Goal: Task Accomplishment & Management: Use online tool/utility

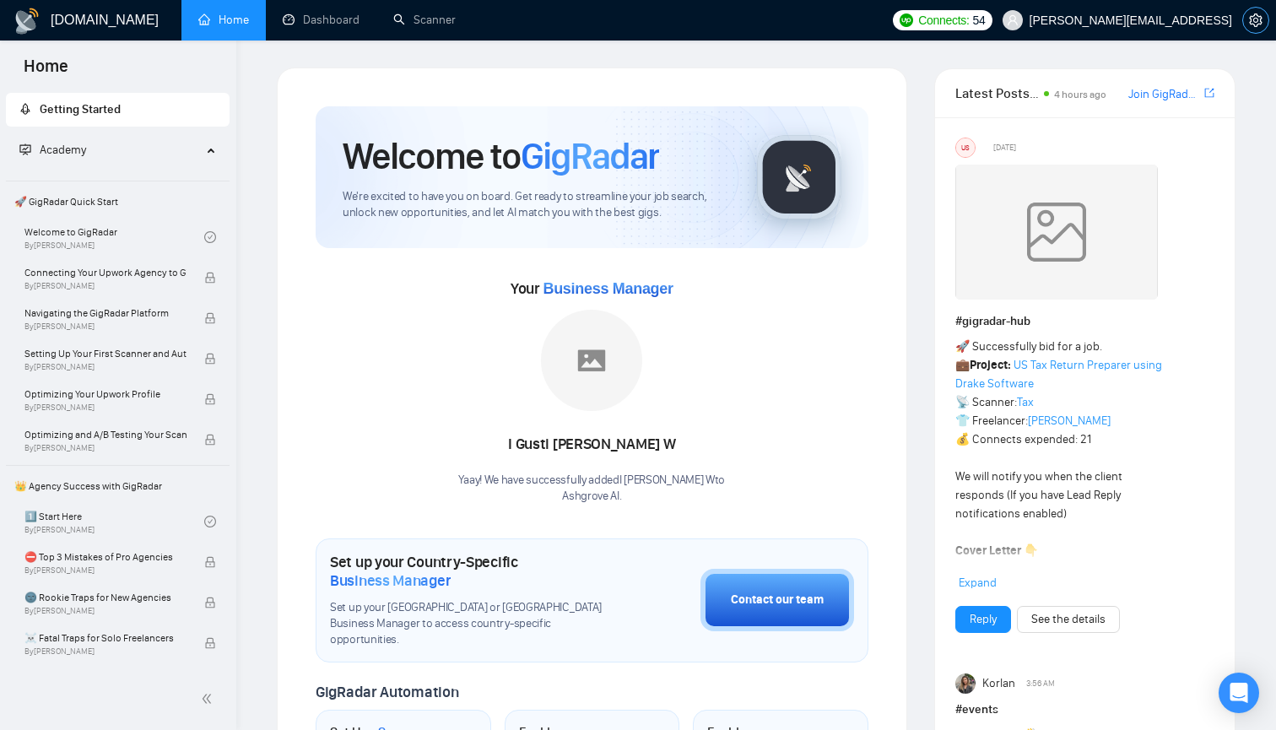
click at [1249, 17] on span "setting" at bounding box center [1255, 21] width 25 height 14
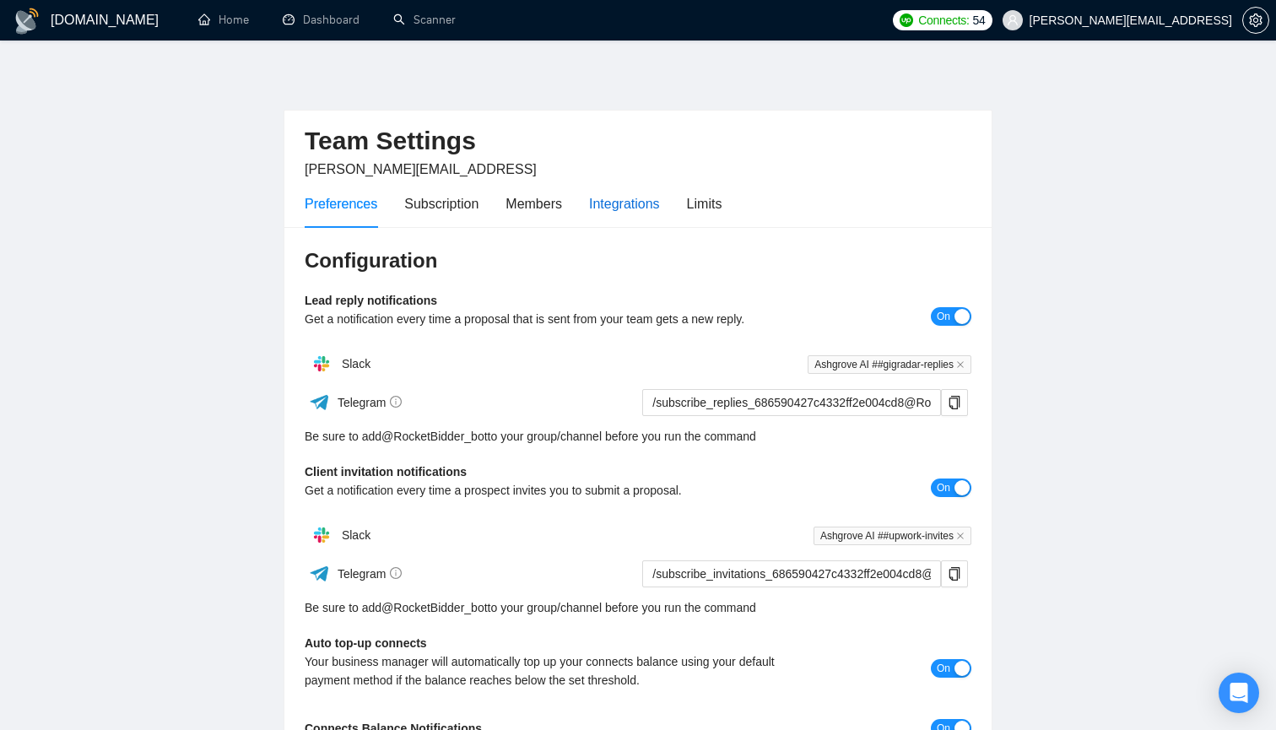
click at [649, 212] on div "Integrations" at bounding box center [624, 203] width 71 height 21
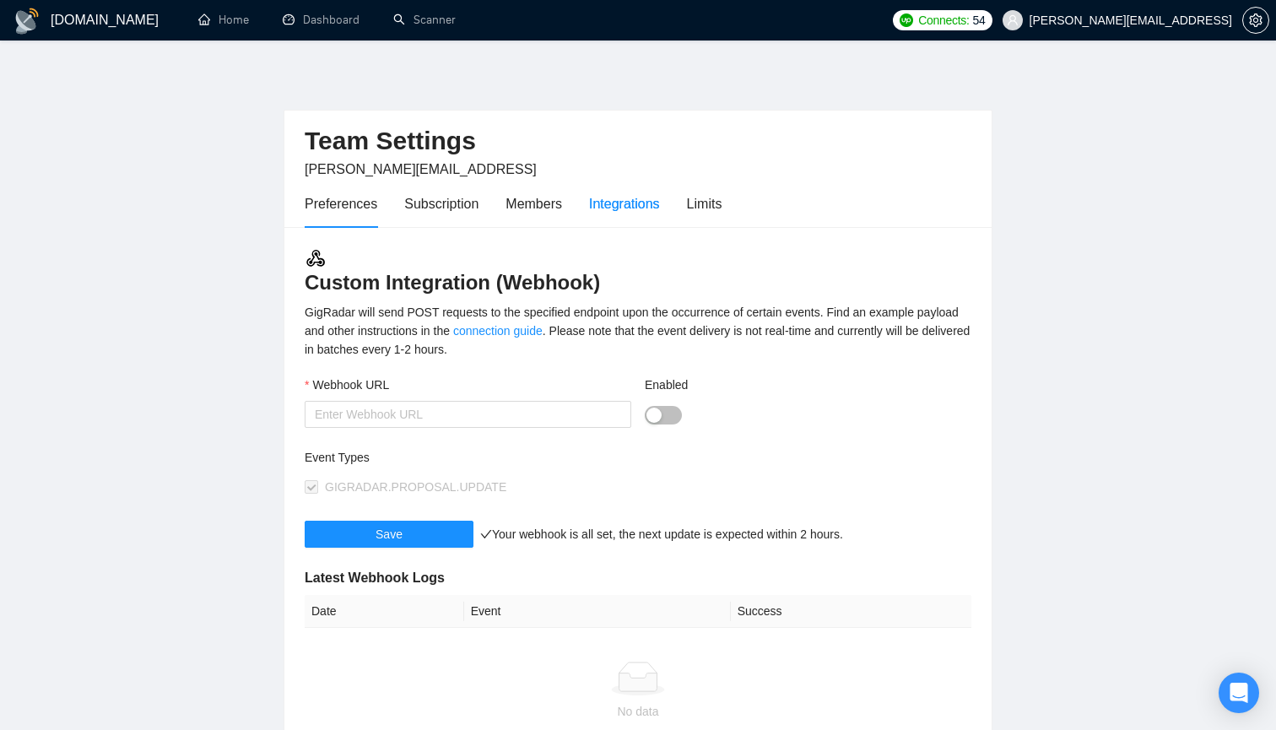
type input "[URL][DOMAIN_NAME]"
click at [344, 203] on div "Preferences" at bounding box center [341, 203] width 73 height 21
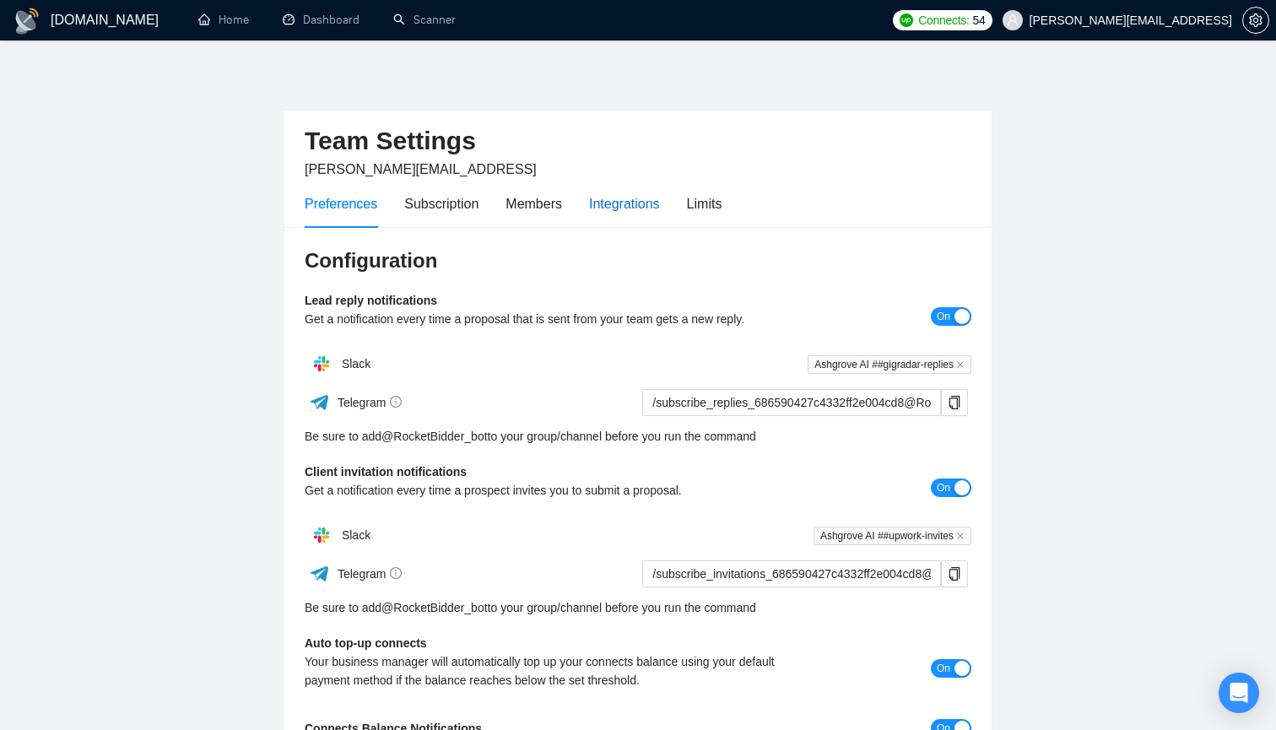
click at [631, 193] on div "Integrations" at bounding box center [624, 203] width 71 height 21
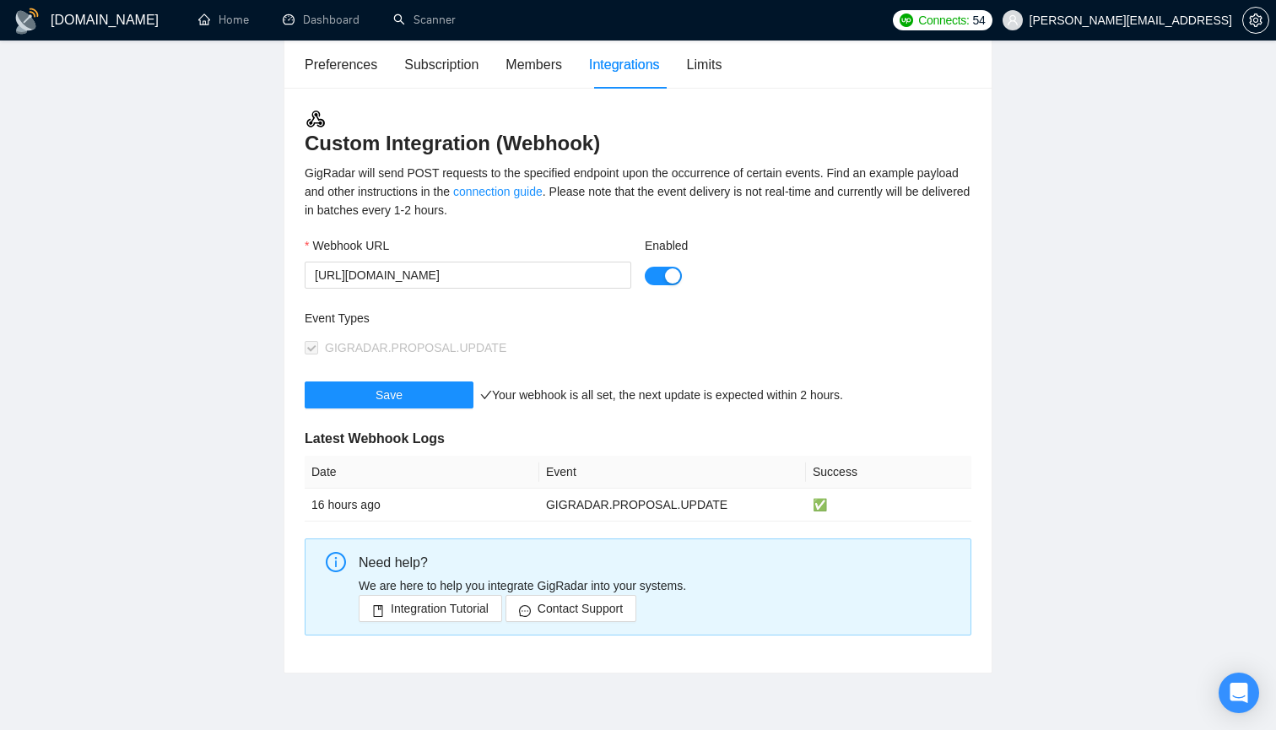
scroll to position [141, 0]
click at [543, 189] on link "connection guide" at bounding box center [497, 190] width 89 height 14
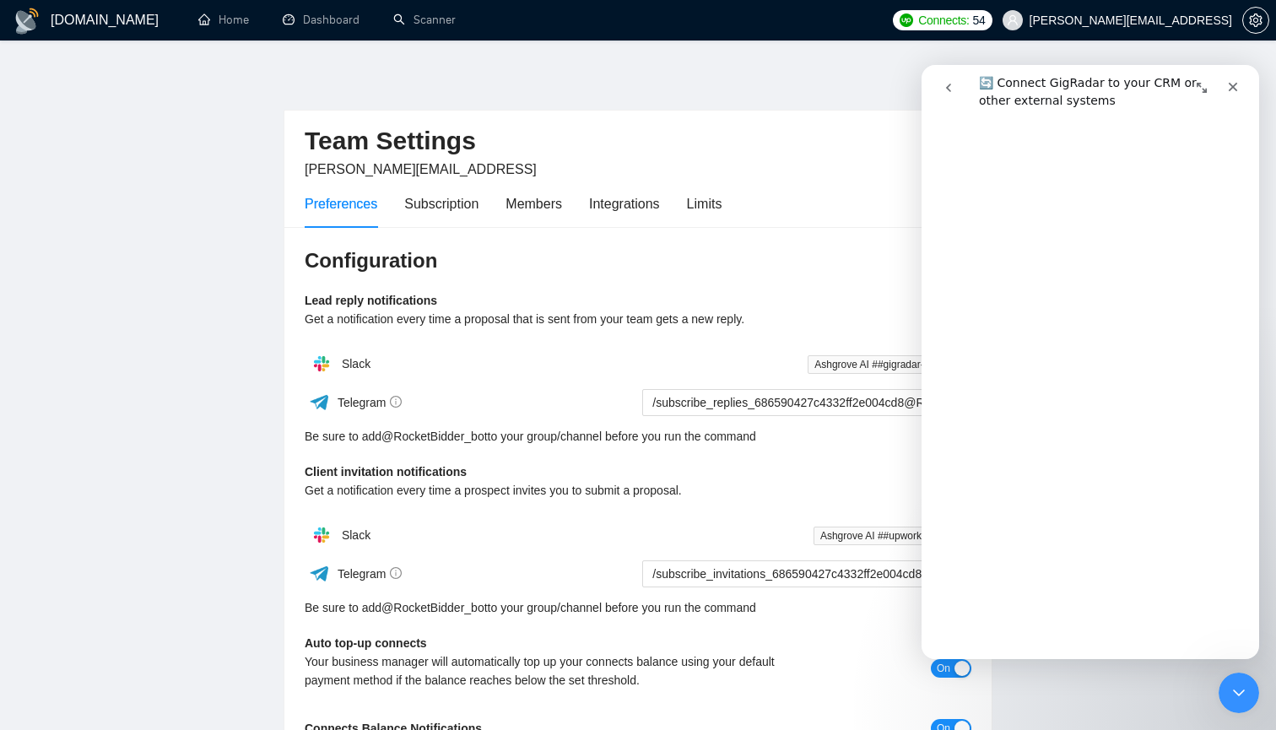
scroll to position [349, 0]
click at [849, 79] on div "Team Settings [PERSON_NAME][EMAIL_ADDRESS] Preferences Subscription Members Int…" at bounding box center [638, 513] width 709 height 890
click at [751, 64] on div "[DOMAIN_NAME] Home Dashboard Scanner Connects: 54 [PERSON_NAME][EMAIL_ADDRESS] …" at bounding box center [638, 543] width 1276 height 1087
click at [1229, 84] on icon "Close" at bounding box center [1233, 87] width 9 height 9
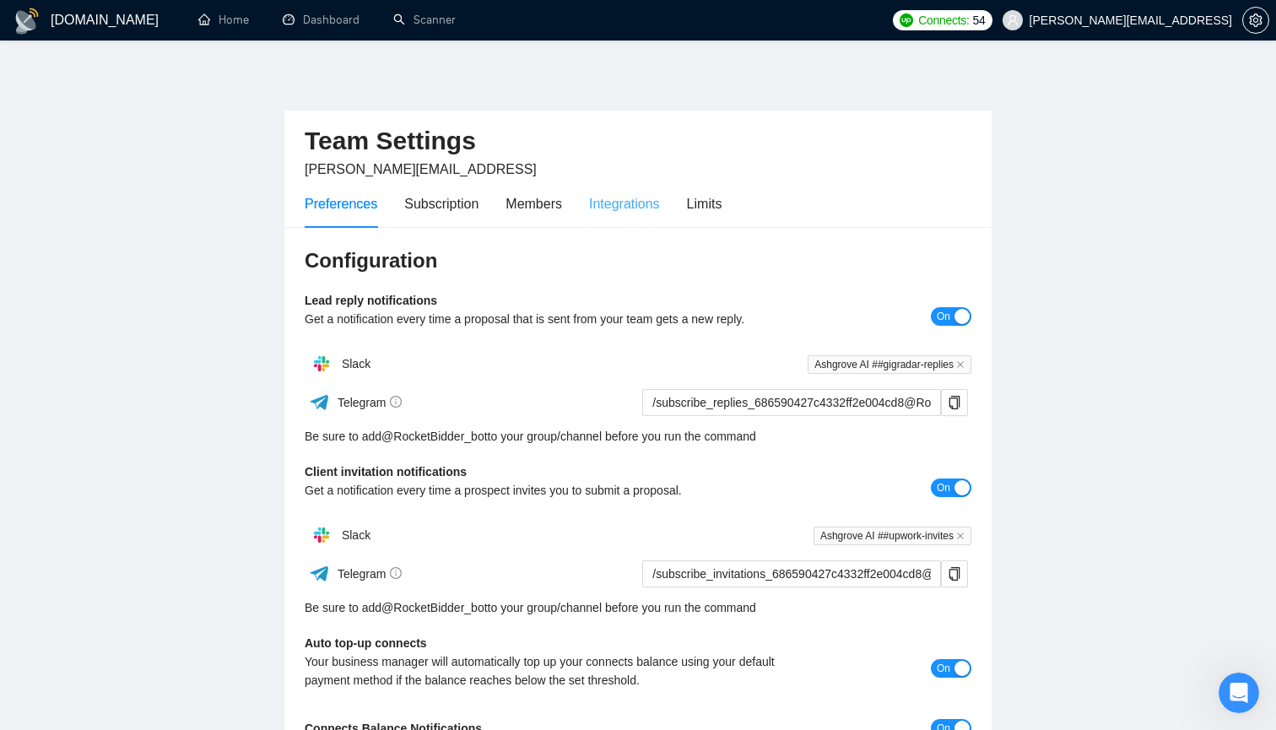
click at [635, 216] on div "Integrations" at bounding box center [624, 204] width 71 height 48
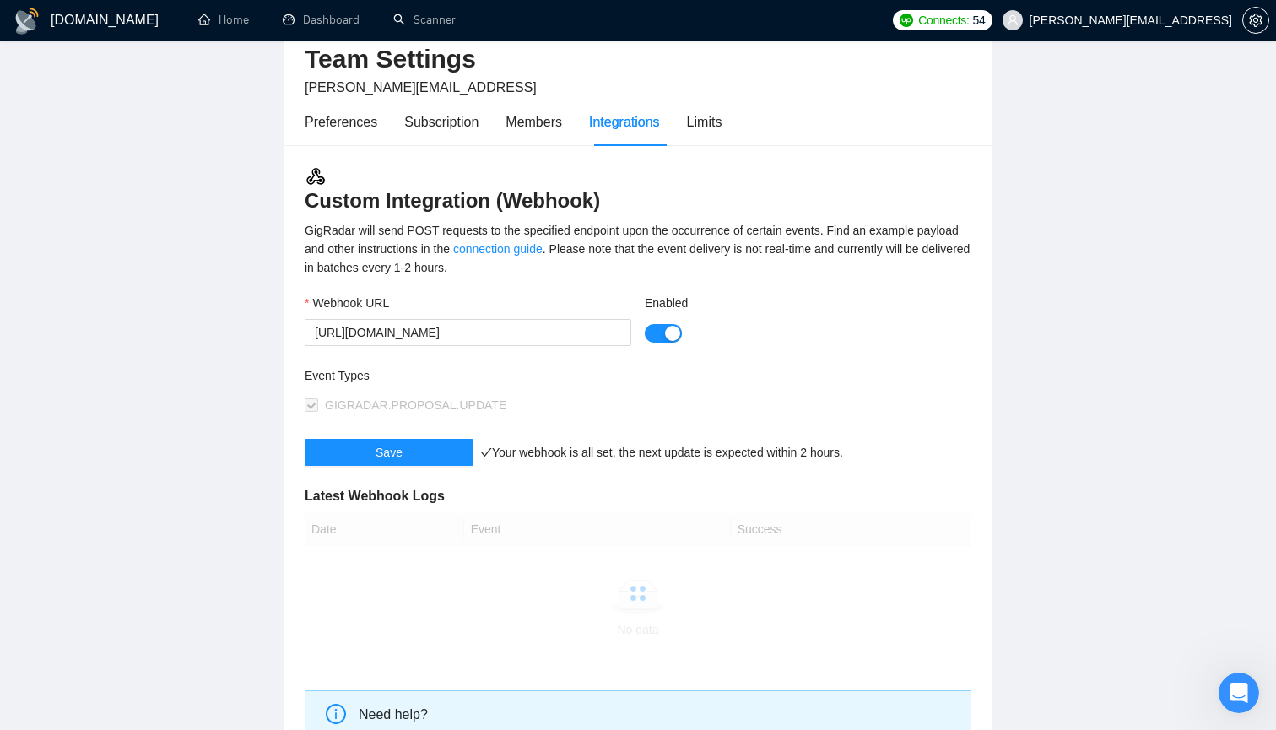
scroll to position [92, 0]
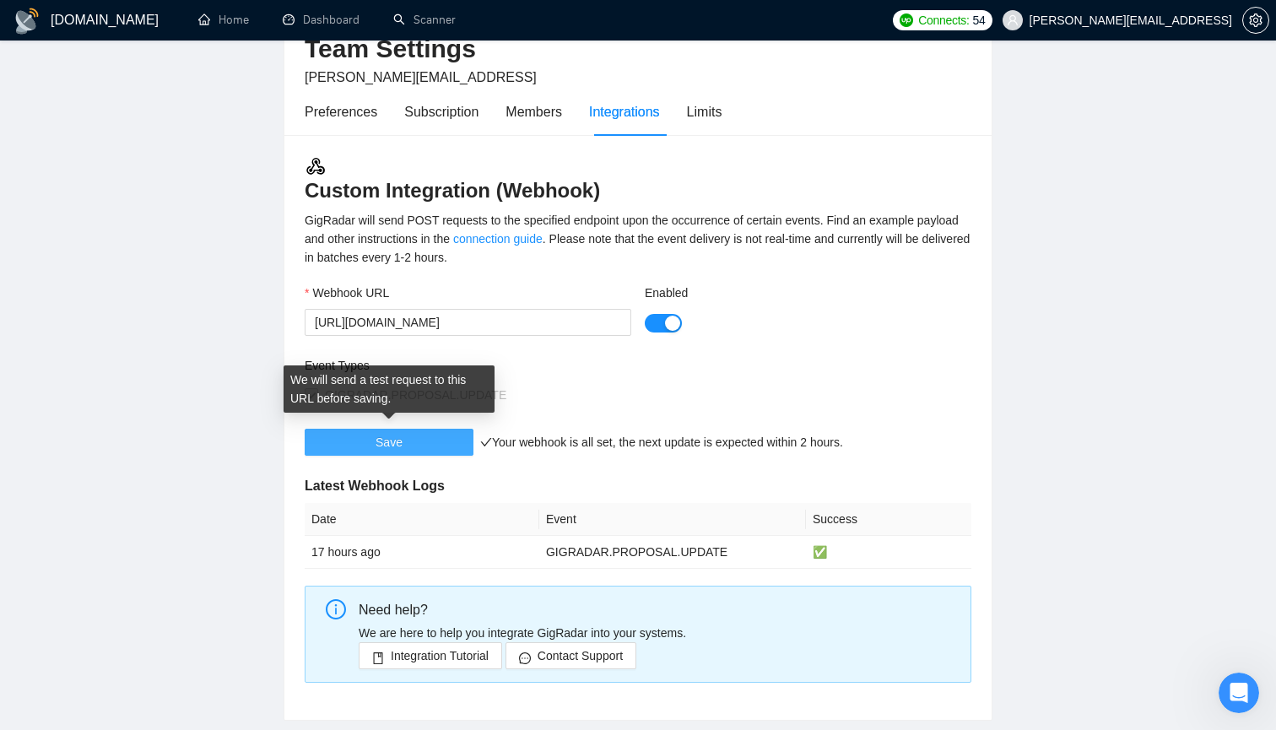
click at [388, 444] on span "Save" at bounding box center [389, 442] width 27 height 19
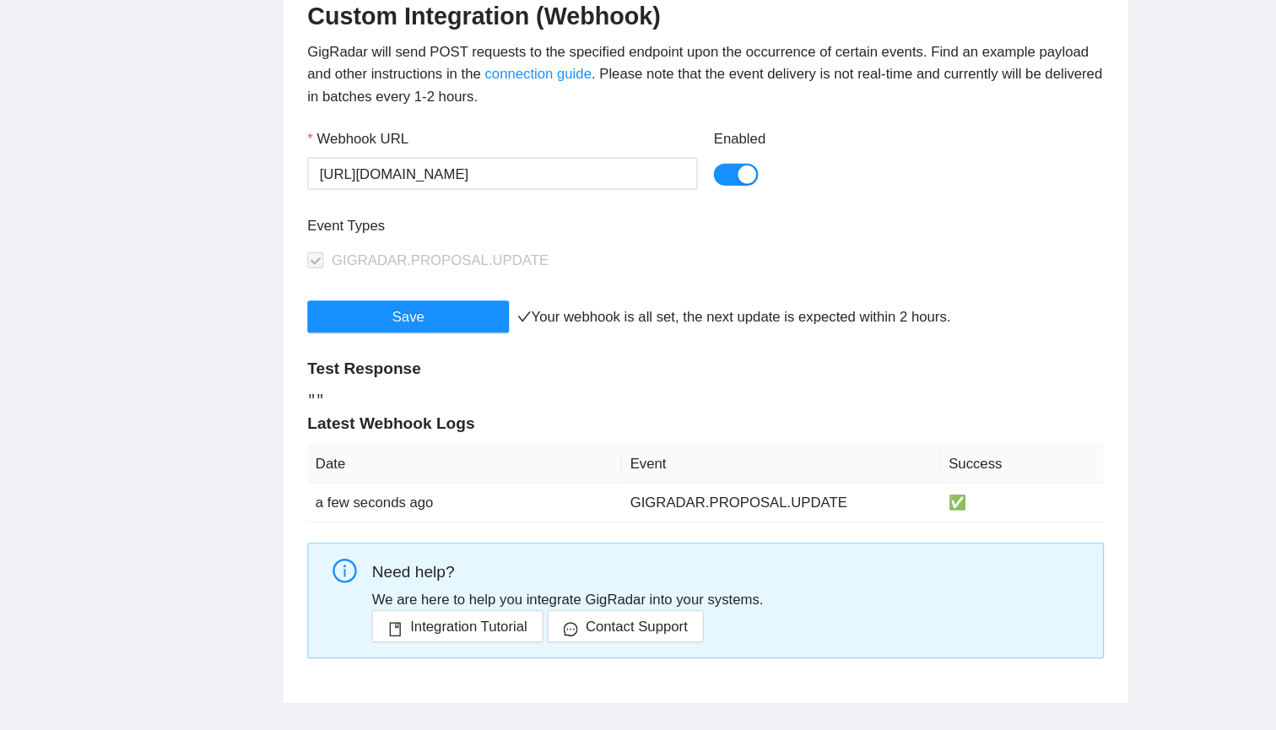
scroll to position [154, 0]
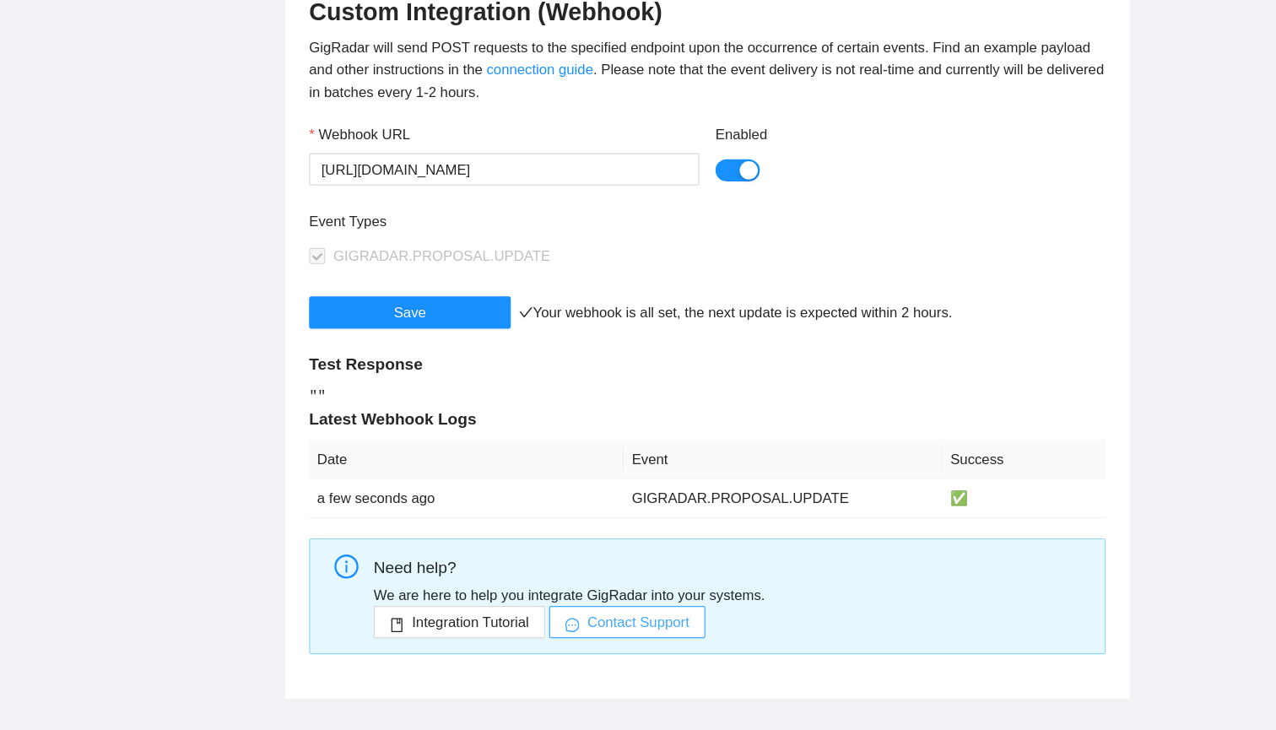
click at [543, 631] on span "Contact Support" at bounding box center [580, 640] width 85 height 19
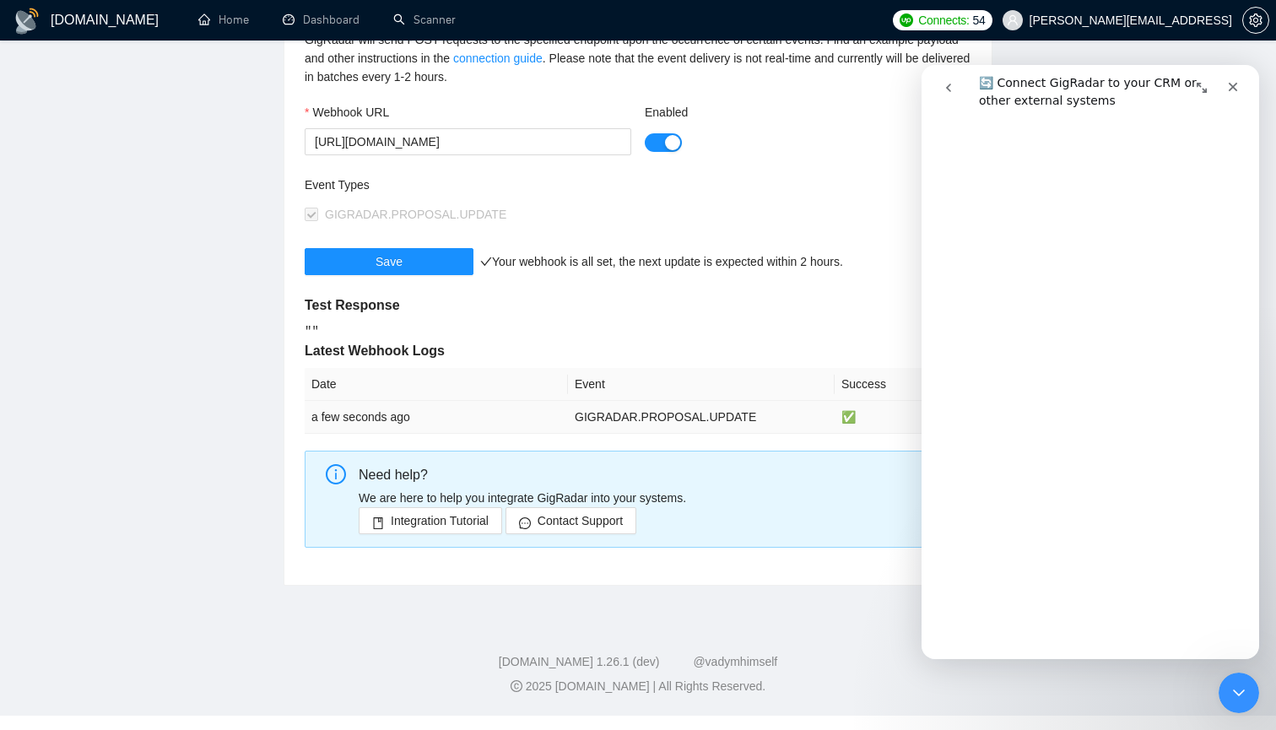
scroll to position [8646, 0]
click at [1124, 654] on link "Open in help center" at bounding box center [1090, 661] width 135 height 14
click at [197, 430] on main "Team Settings [PERSON_NAME][EMAIL_ADDRESS] Preferences Subscription Members Int…" at bounding box center [638, 190] width 1222 height 791
click at [1237, 81] on icon "Close" at bounding box center [1234, 87] width 14 height 14
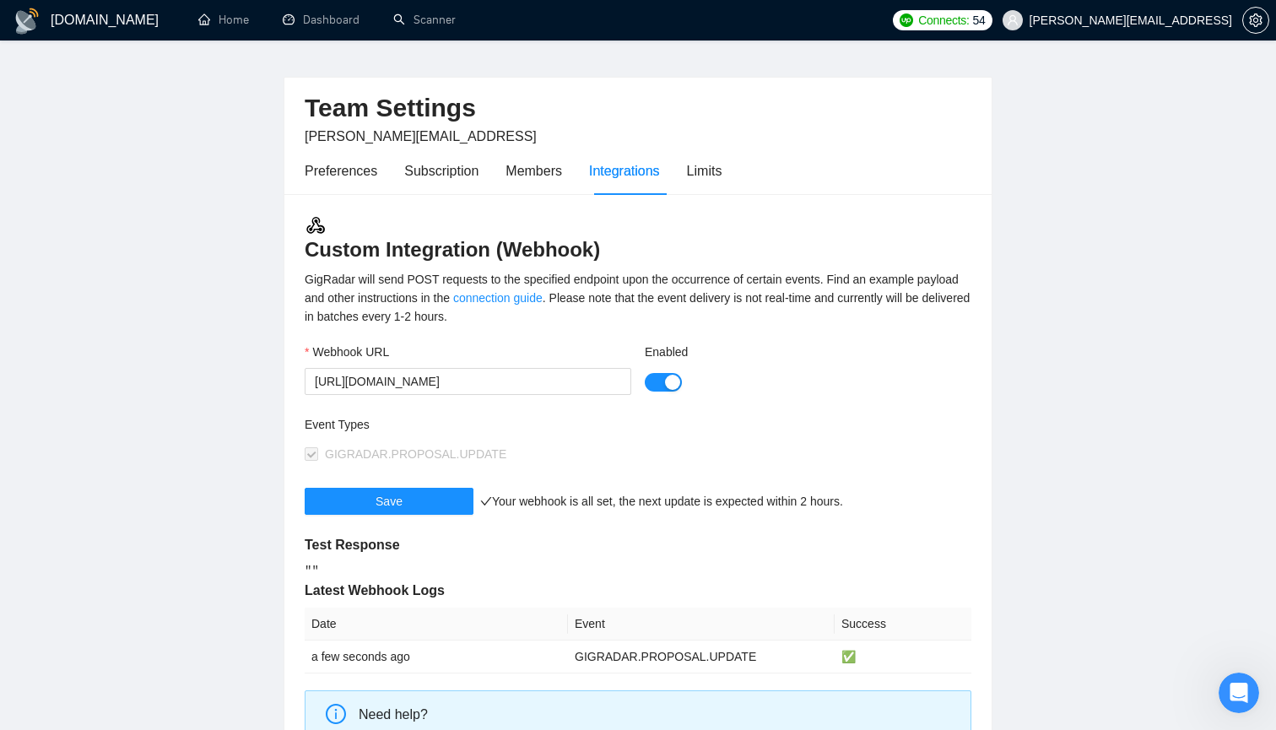
scroll to position [32, 0]
click at [638, 439] on div "Event Types GIGRADAR.PROPOSAL.UPDATE" at bounding box center [638, 452] width 667 height 73
click at [712, 446] on div "Event Types GIGRADAR.PROPOSAL.UPDATE" at bounding box center [638, 452] width 667 height 73
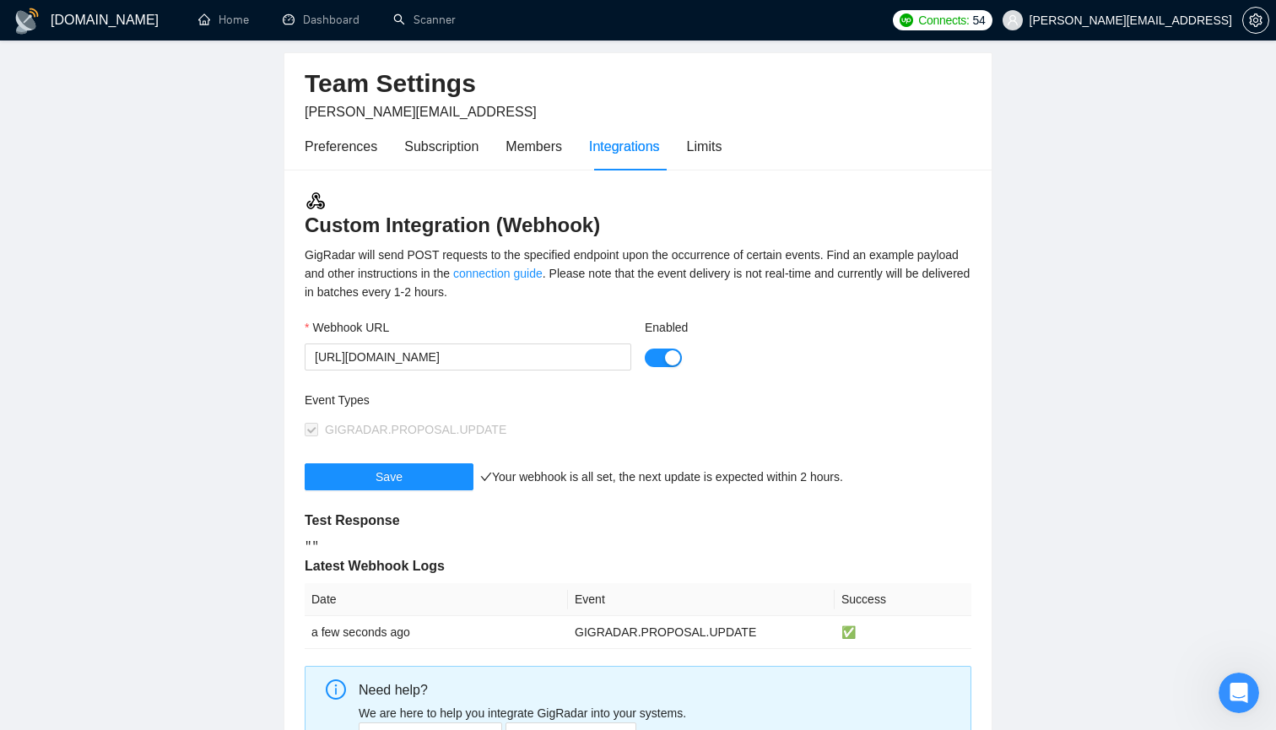
scroll to position [63, 0]
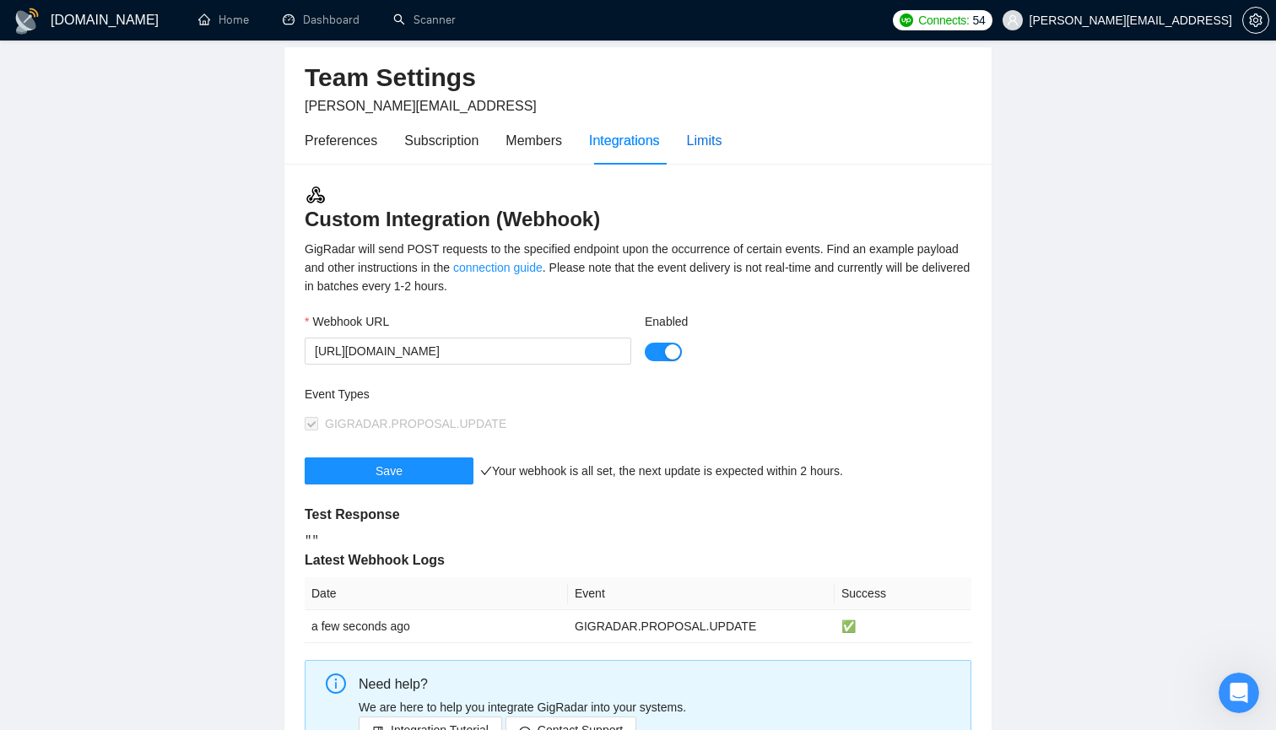
click at [694, 139] on div "Limits" at bounding box center [704, 140] width 35 height 21
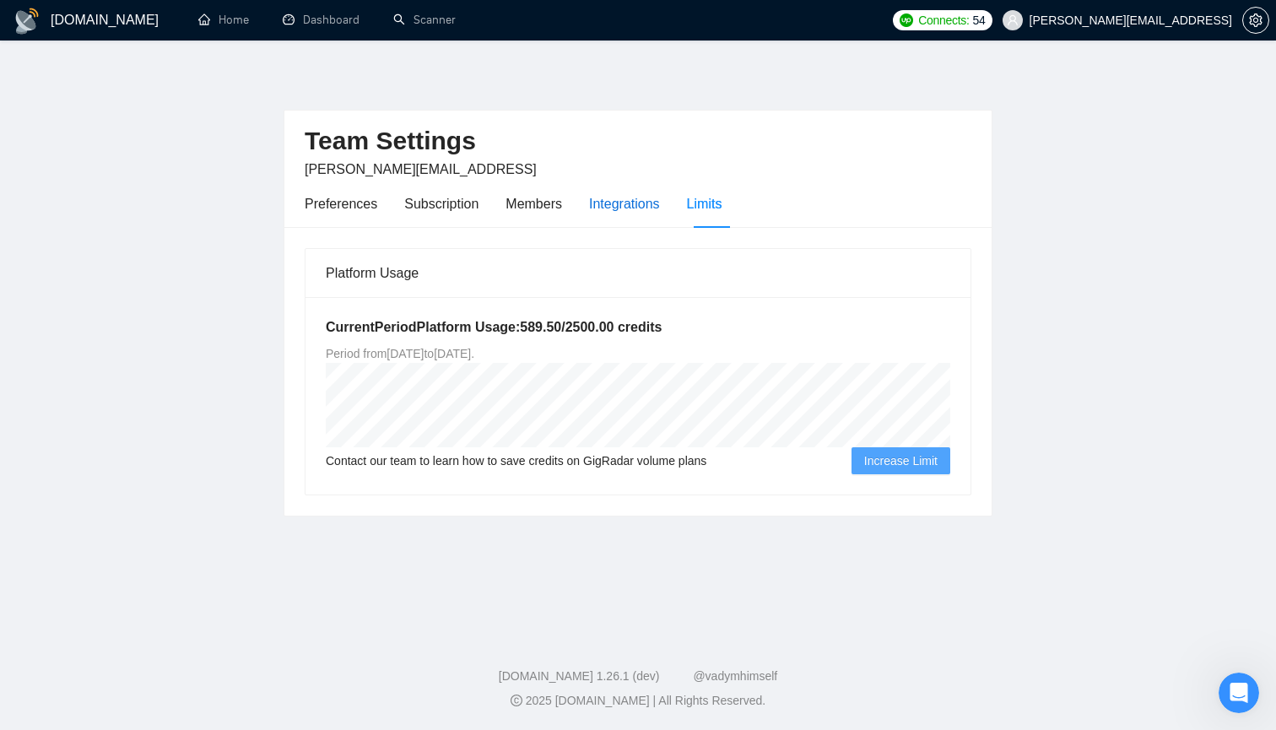
click at [635, 196] on div "Integrations" at bounding box center [624, 203] width 71 height 21
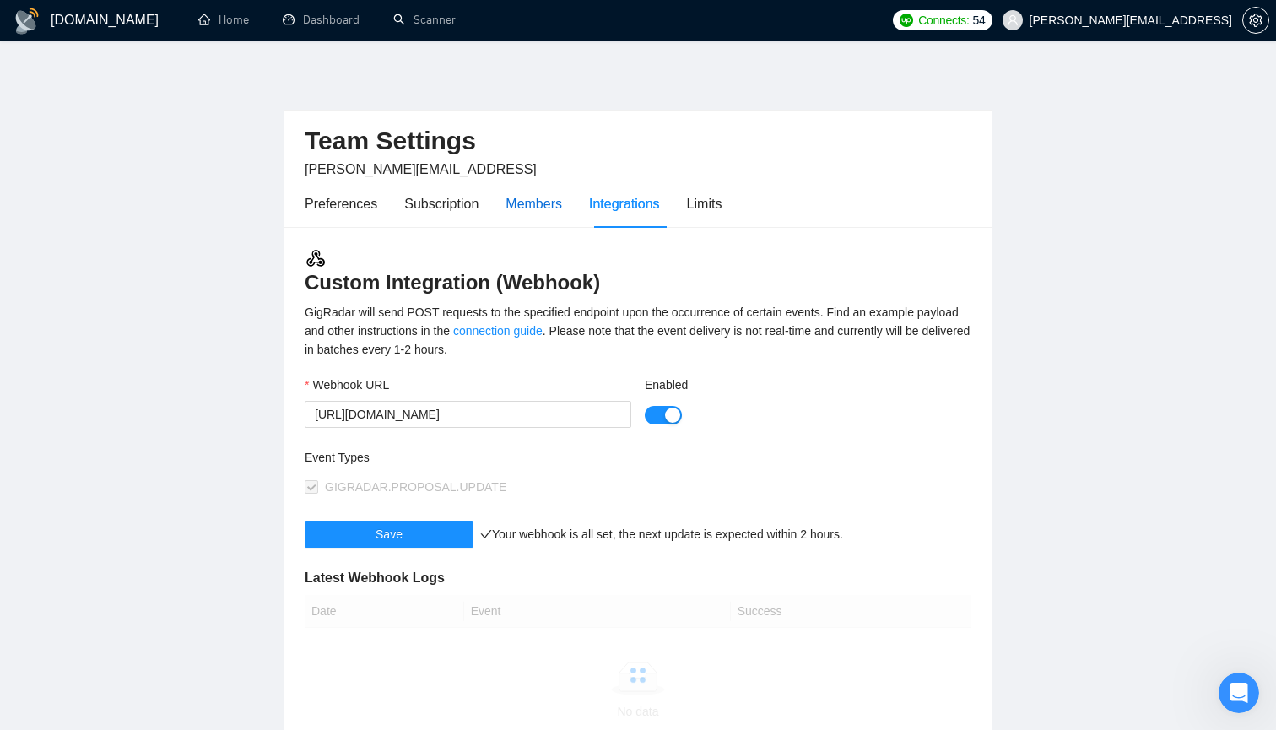
click at [535, 204] on div "Members" at bounding box center [534, 203] width 57 height 21
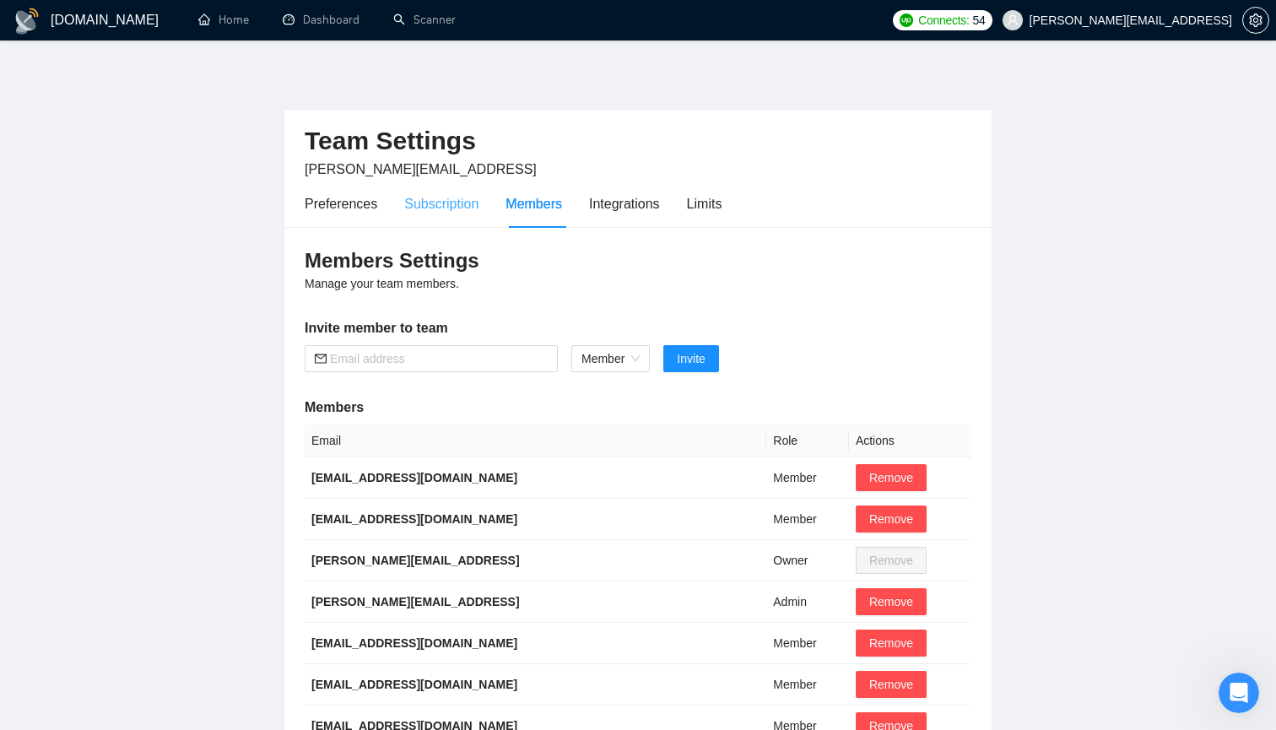
click at [463, 217] on div "Subscription" at bounding box center [441, 204] width 74 height 48
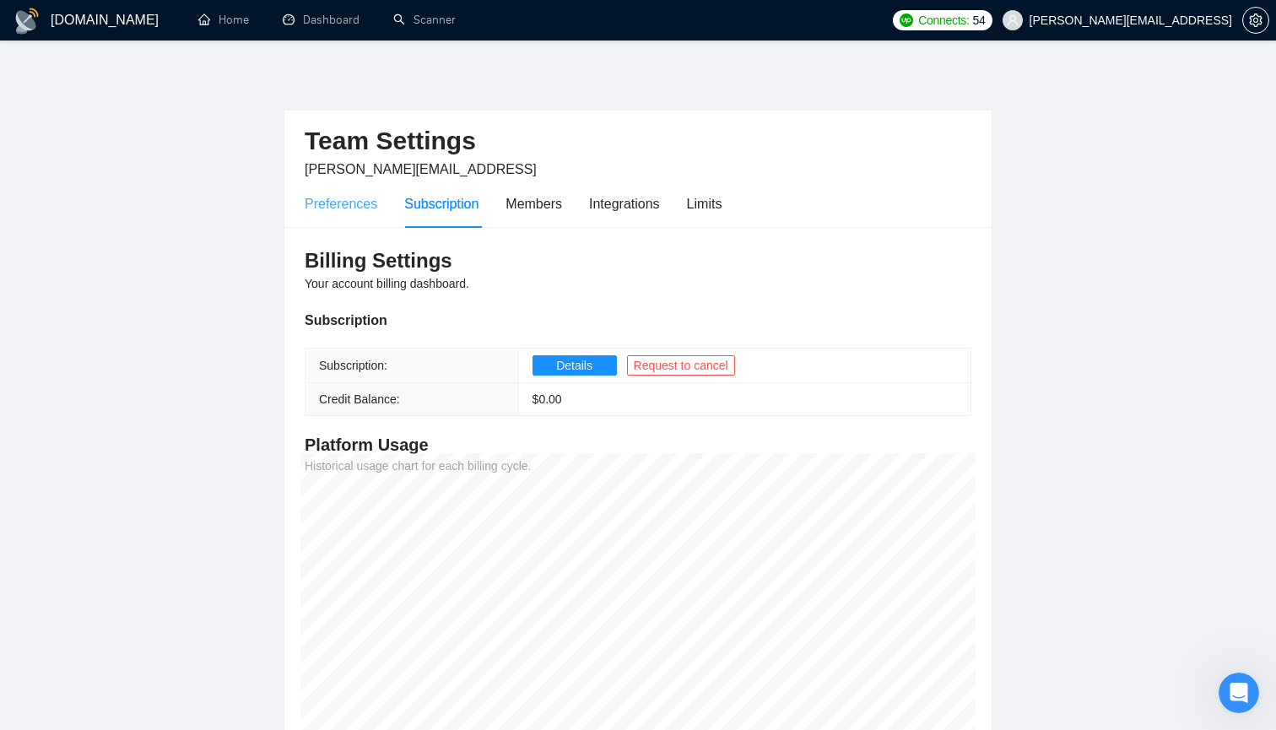
click at [377, 218] on div "Preferences" at bounding box center [341, 204] width 73 height 48
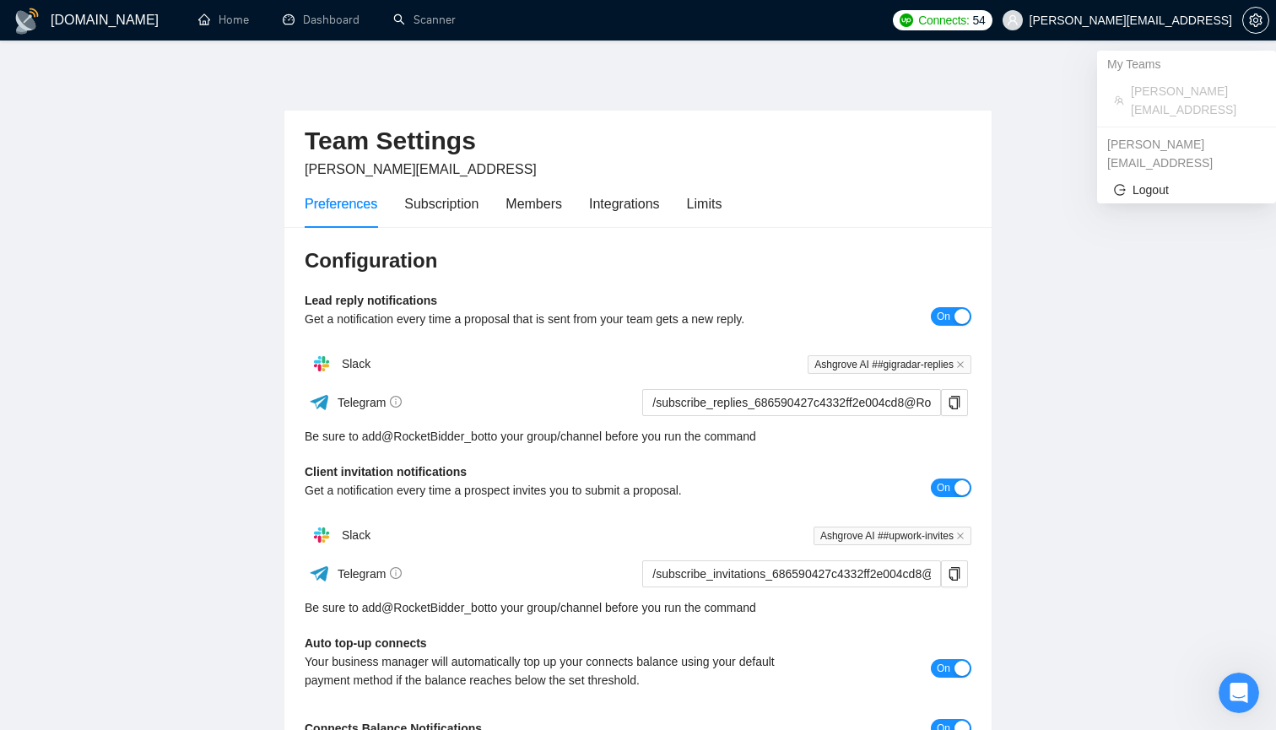
click at [1176, 20] on span "[PERSON_NAME][EMAIL_ADDRESS]" at bounding box center [1131, 20] width 203 height 0
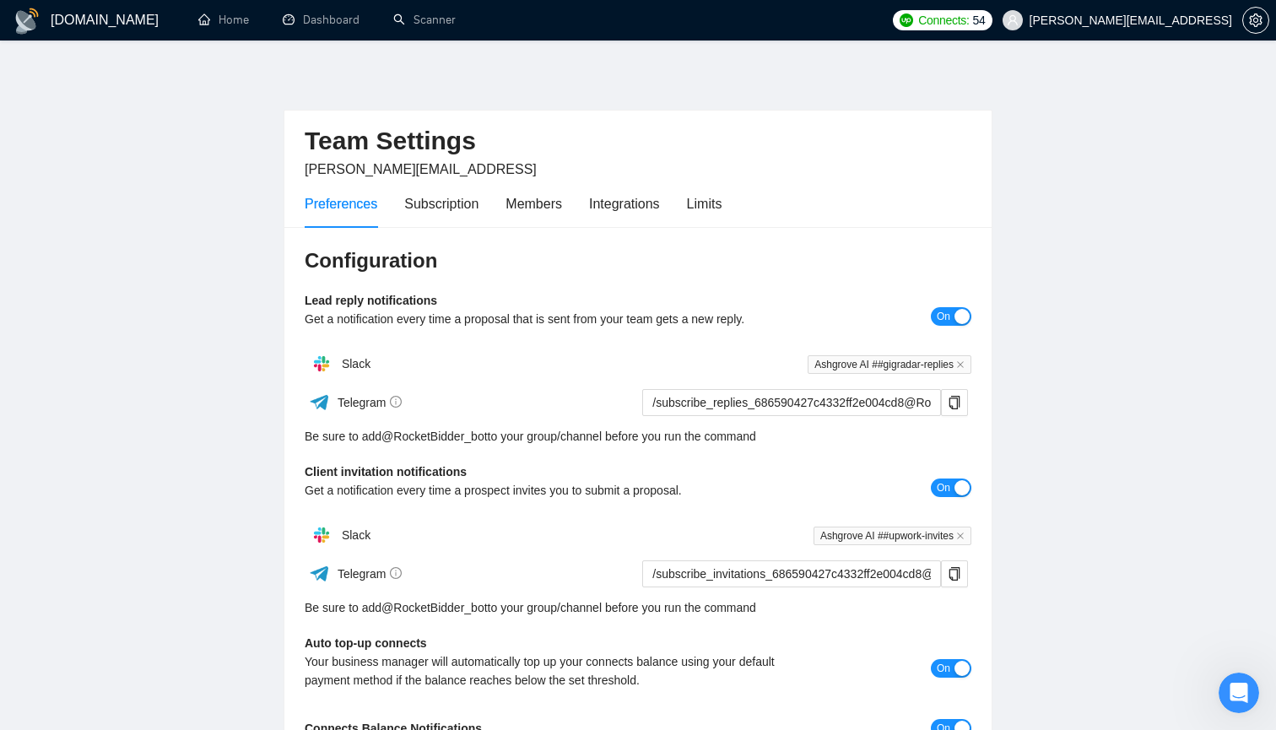
click at [602, 114] on div "Team Settings [PERSON_NAME][EMAIL_ADDRESS]" at bounding box center [638, 145] width 667 height 69
click at [311, 26] on link "Dashboard" at bounding box center [321, 20] width 77 height 14
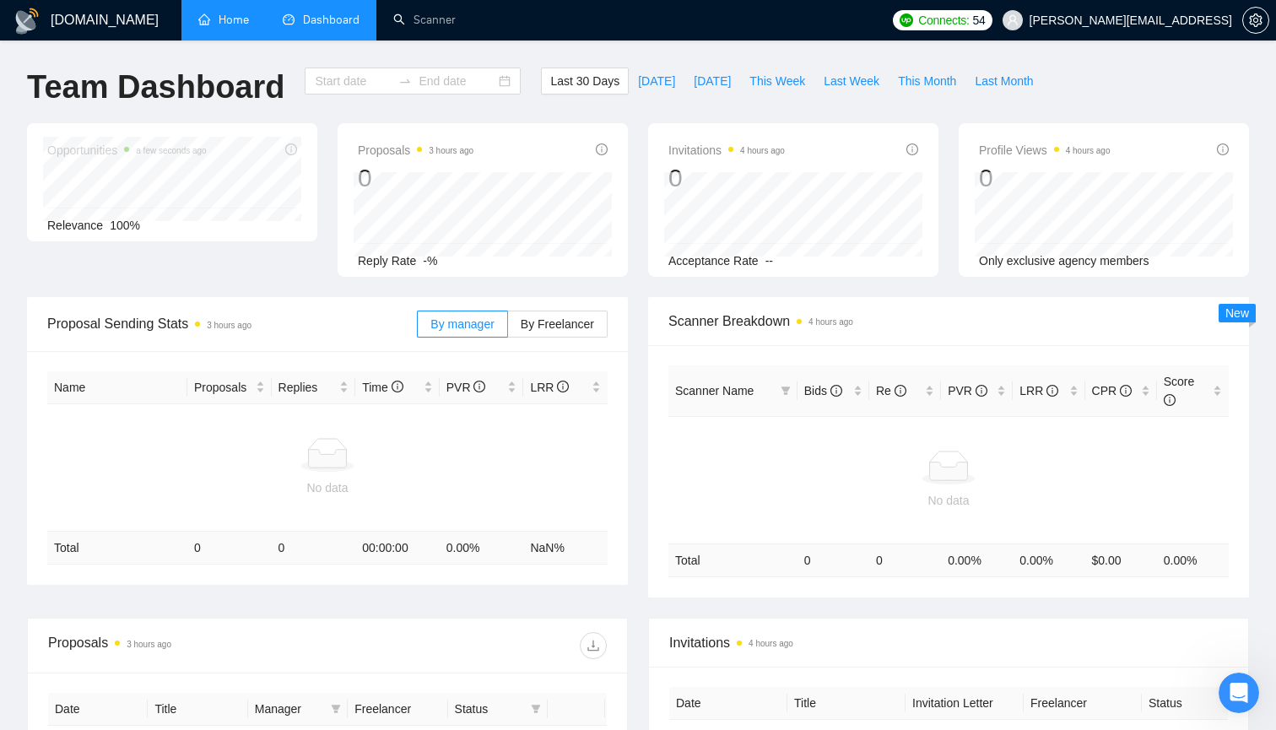
type input "[DATE]"
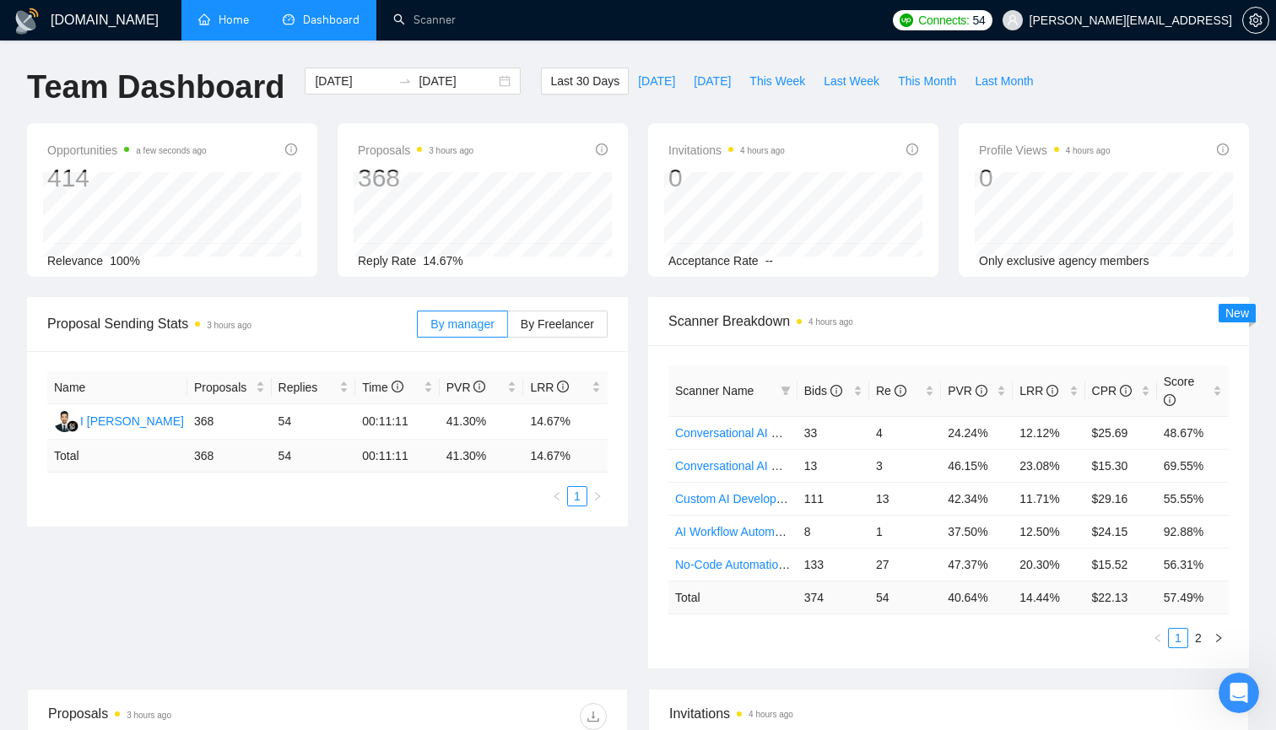
click at [225, 24] on link "Home" at bounding box center [223, 20] width 51 height 14
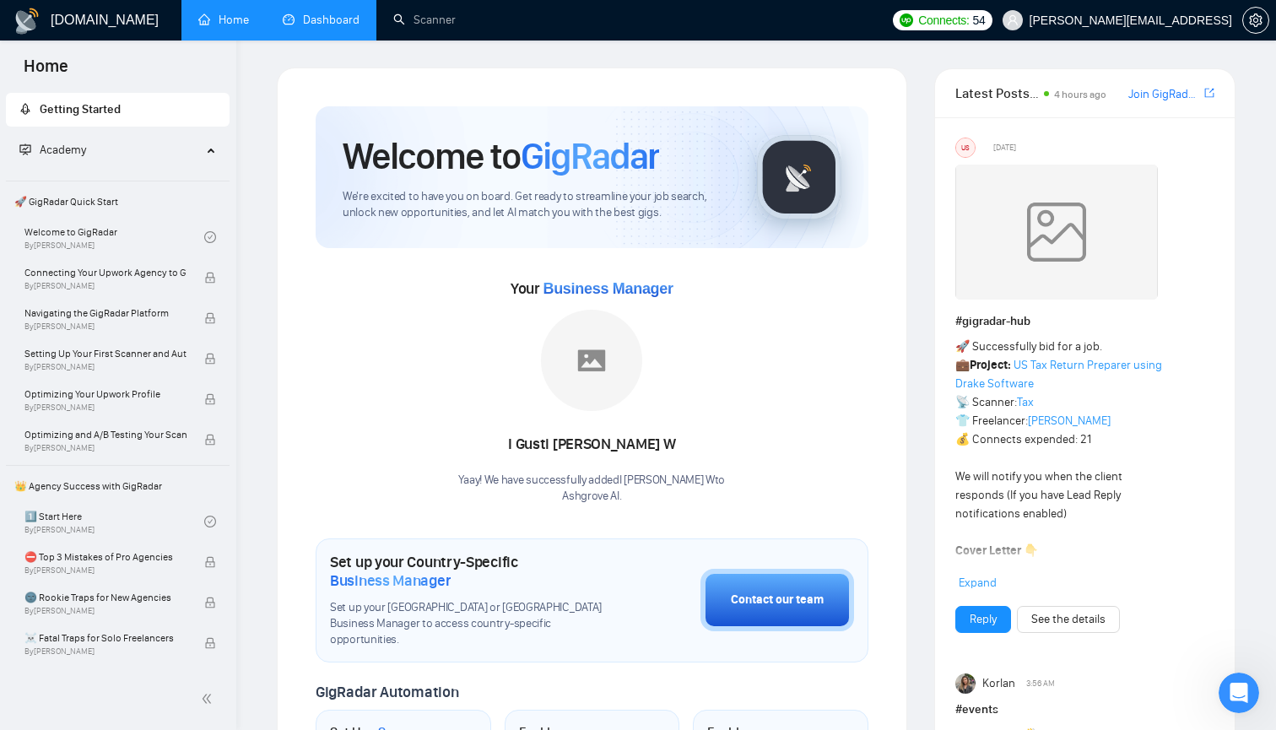
click at [110, 24] on h1 "[DOMAIN_NAME]" at bounding box center [105, 20] width 108 height 41
click at [1234, 670] on div "Open Intercom Messenger" at bounding box center [1237, 691] width 56 height 56
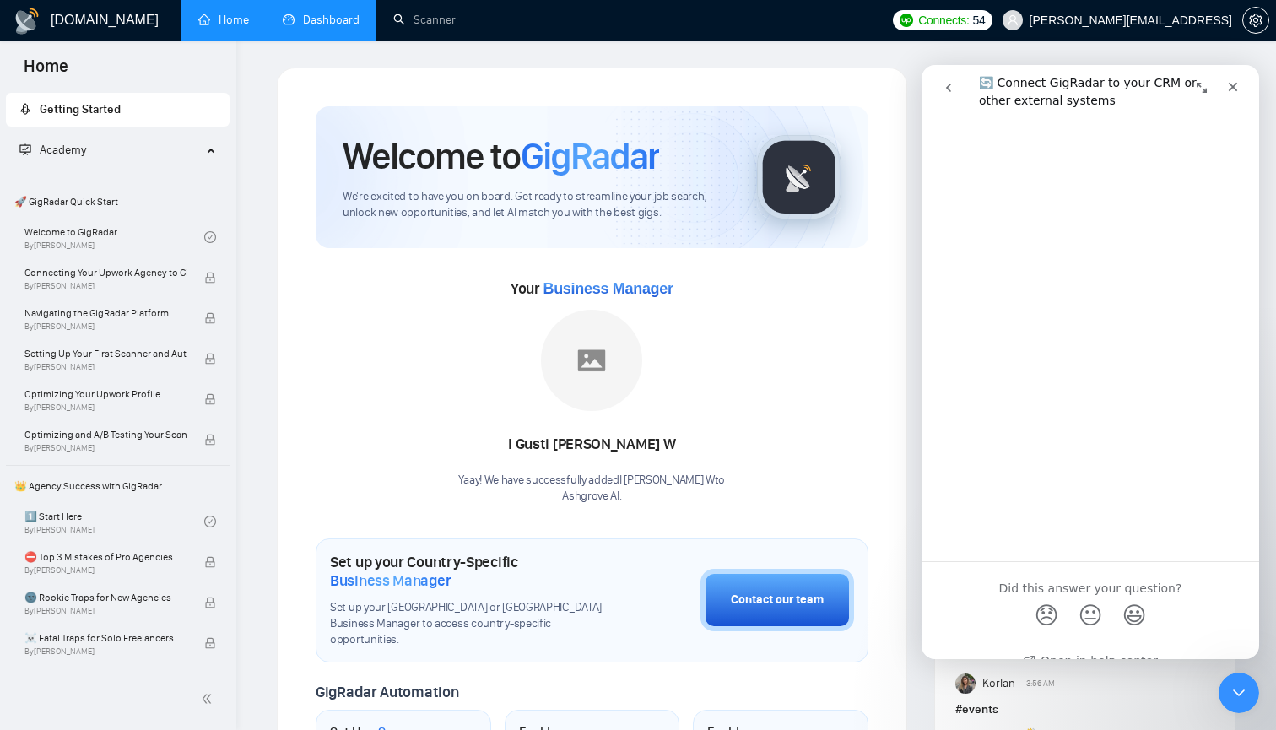
click at [107, 13] on h1 "[DOMAIN_NAME]" at bounding box center [105, 20] width 108 height 41
click at [328, 23] on link "Dashboard" at bounding box center [321, 20] width 77 height 14
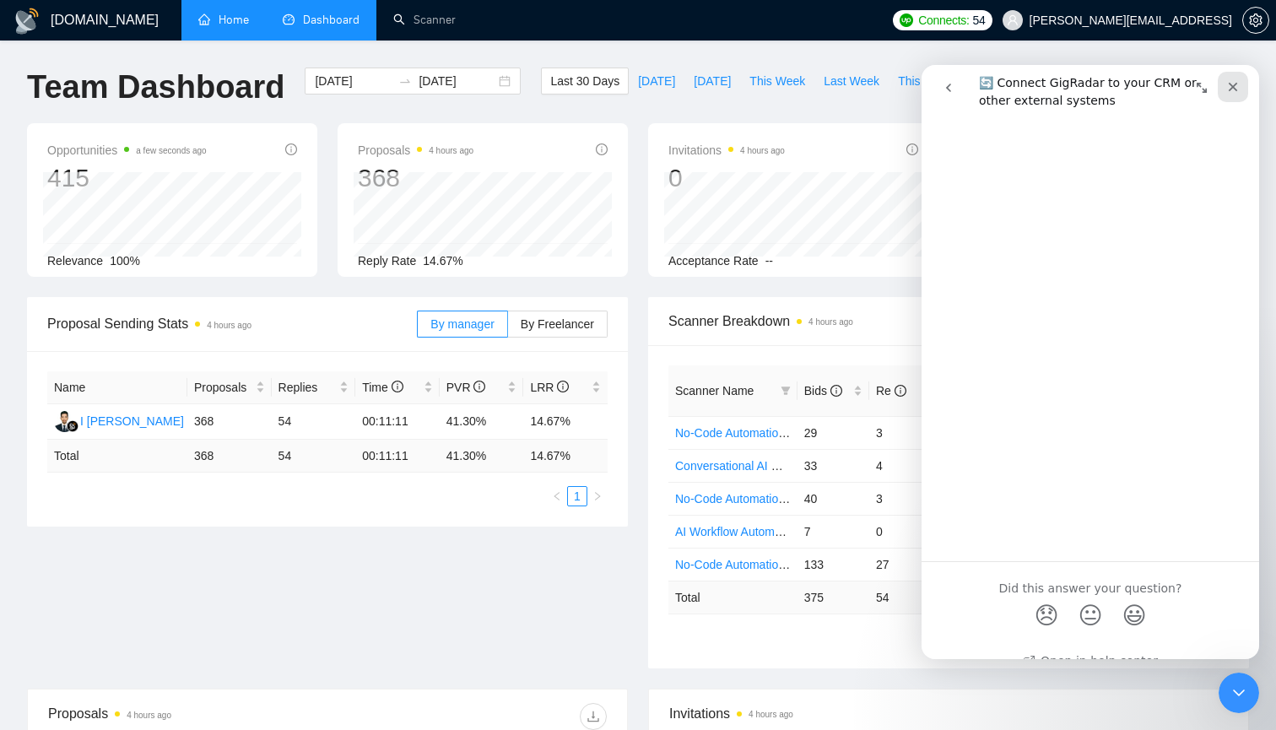
drag, startPoint x: 1234, startPoint y: 83, endPoint x: 2128, endPoint y: 197, distance: 901.2
click at [1234, 83] on icon "Close" at bounding box center [1234, 87] width 14 height 14
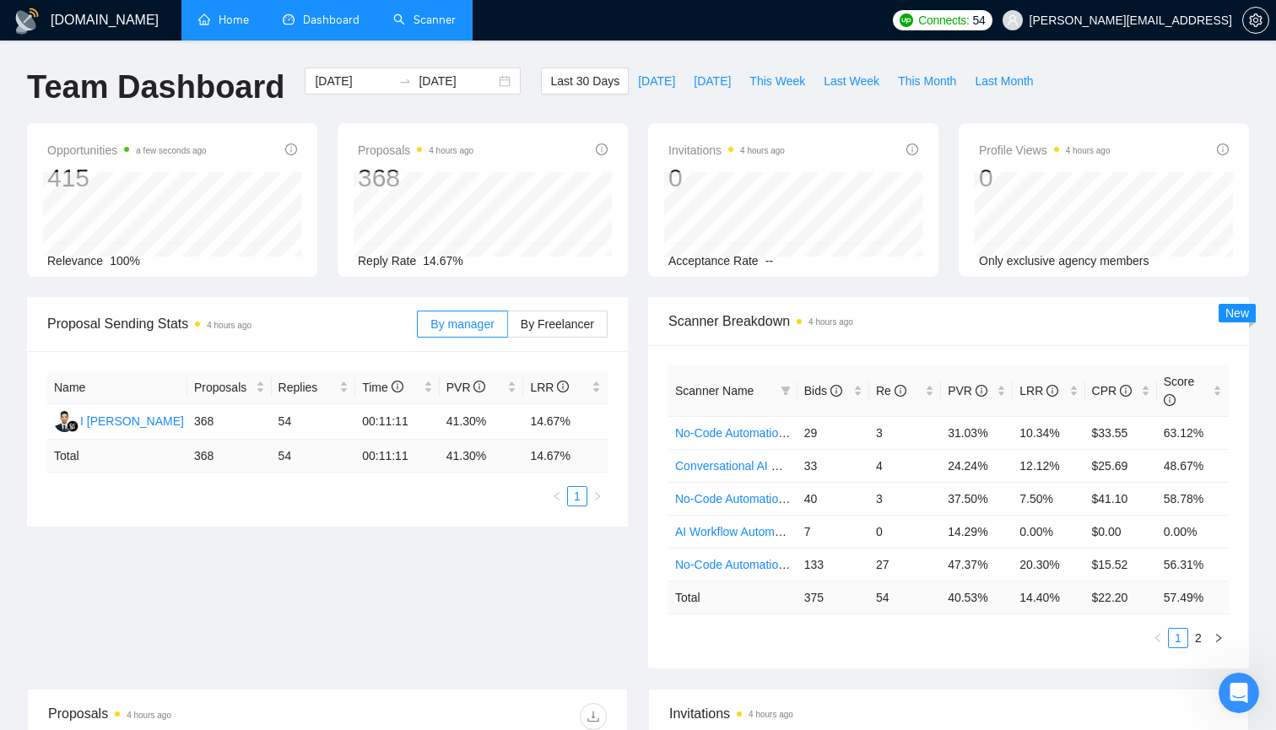
click at [414, 27] on link "Scanner" at bounding box center [424, 20] width 62 height 14
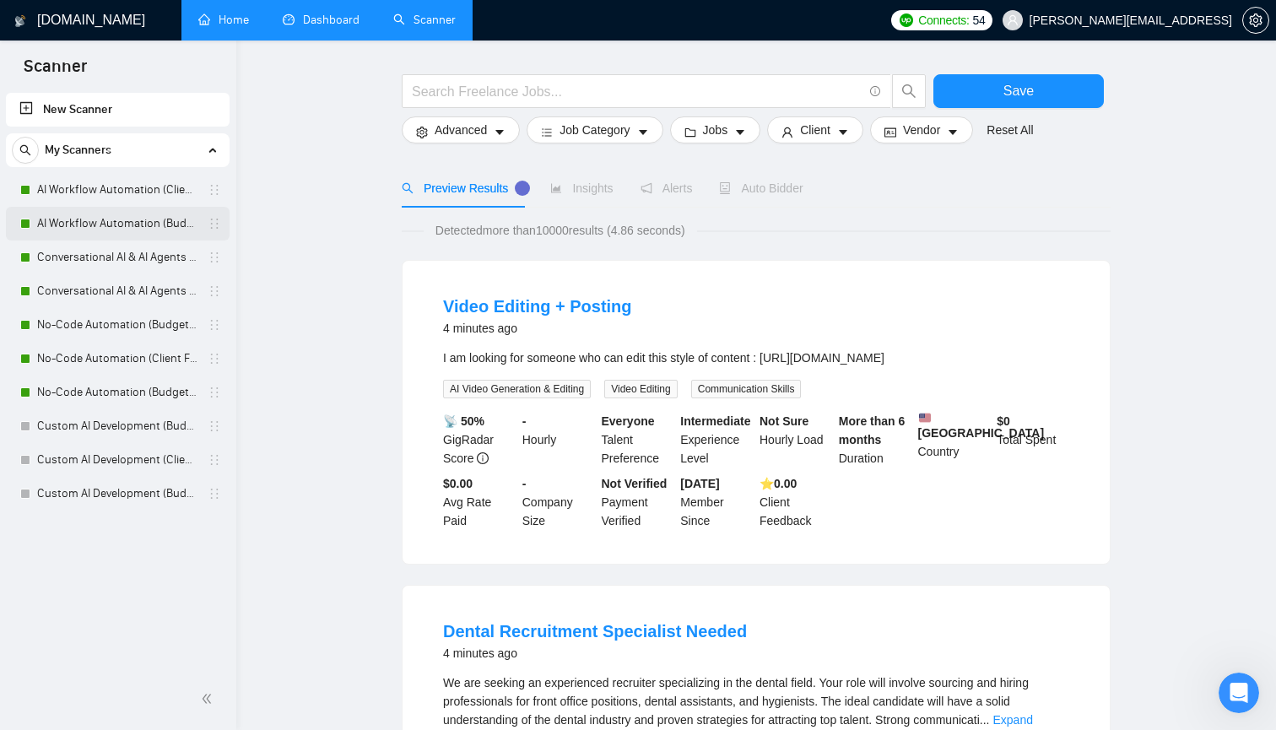
scroll to position [59, 0]
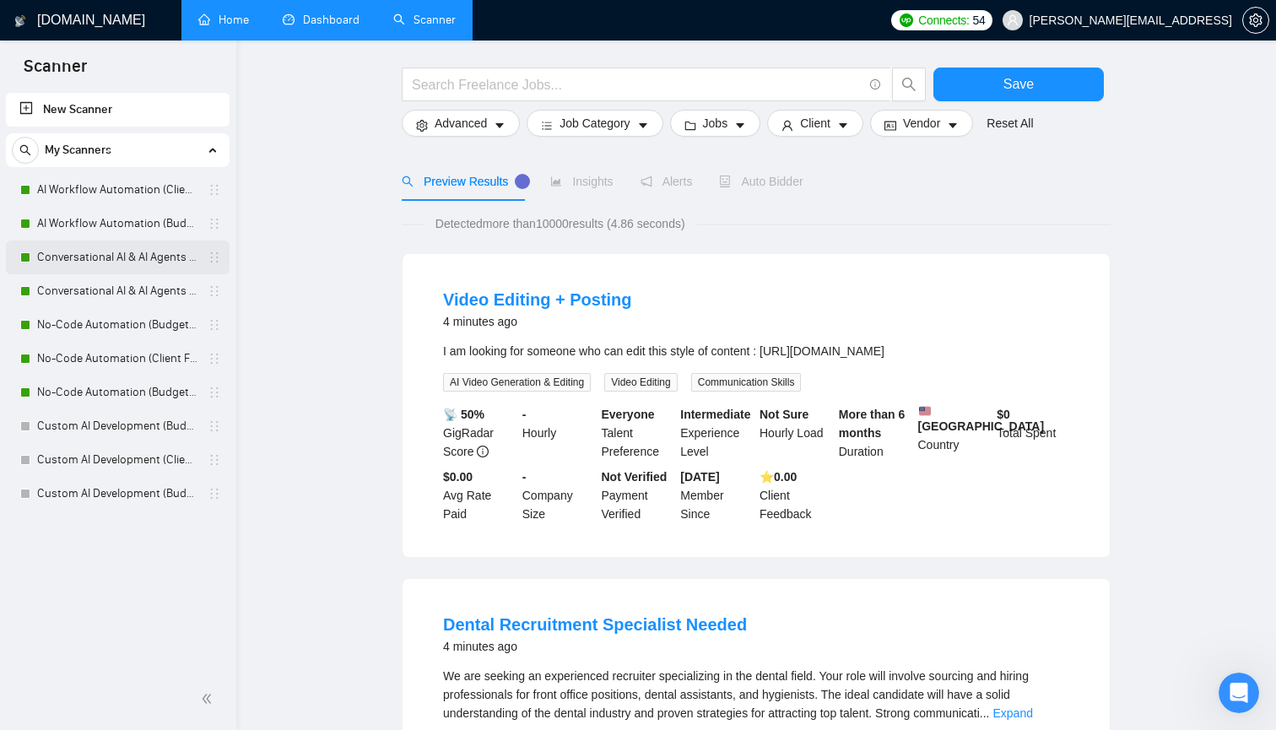
click at [107, 263] on link "Conversational AI & AI Agents (Client Filters)" at bounding box center [117, 258] width 160 height 34
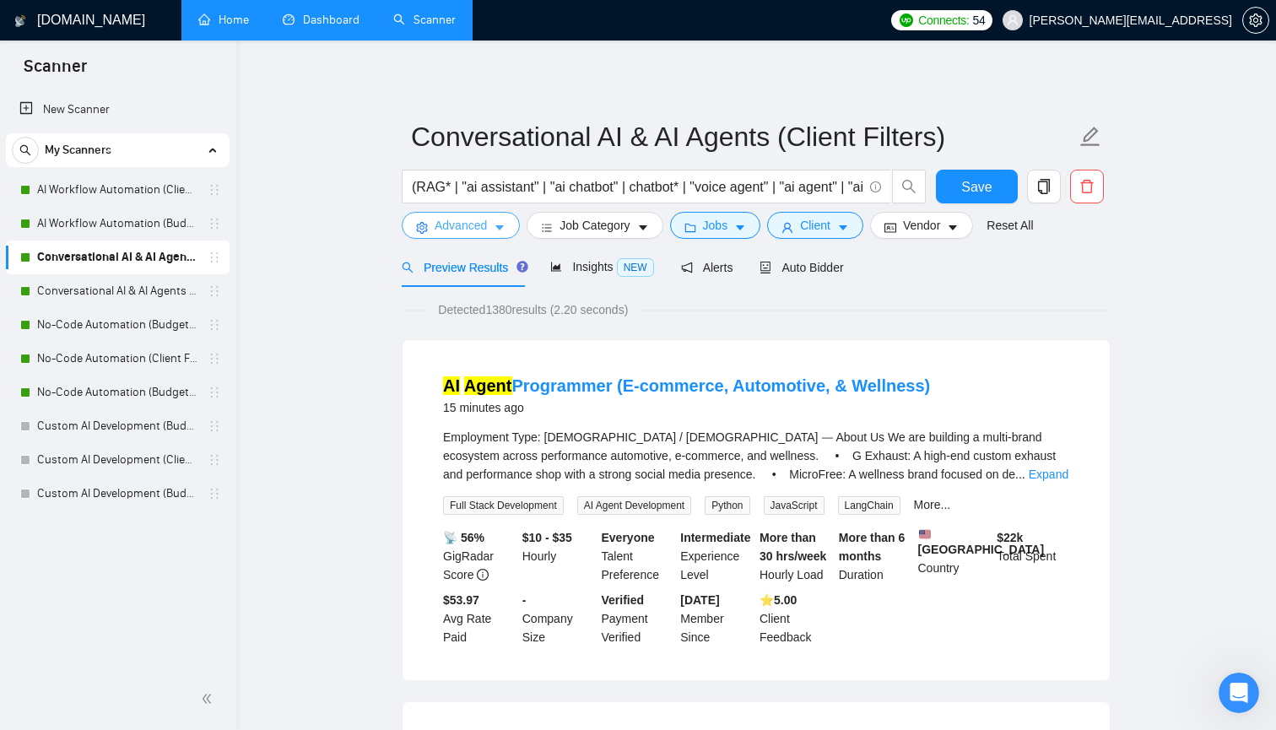
click at [493, 221] on button "Advanced" at bounding box center [461, 225] width 118 height 27
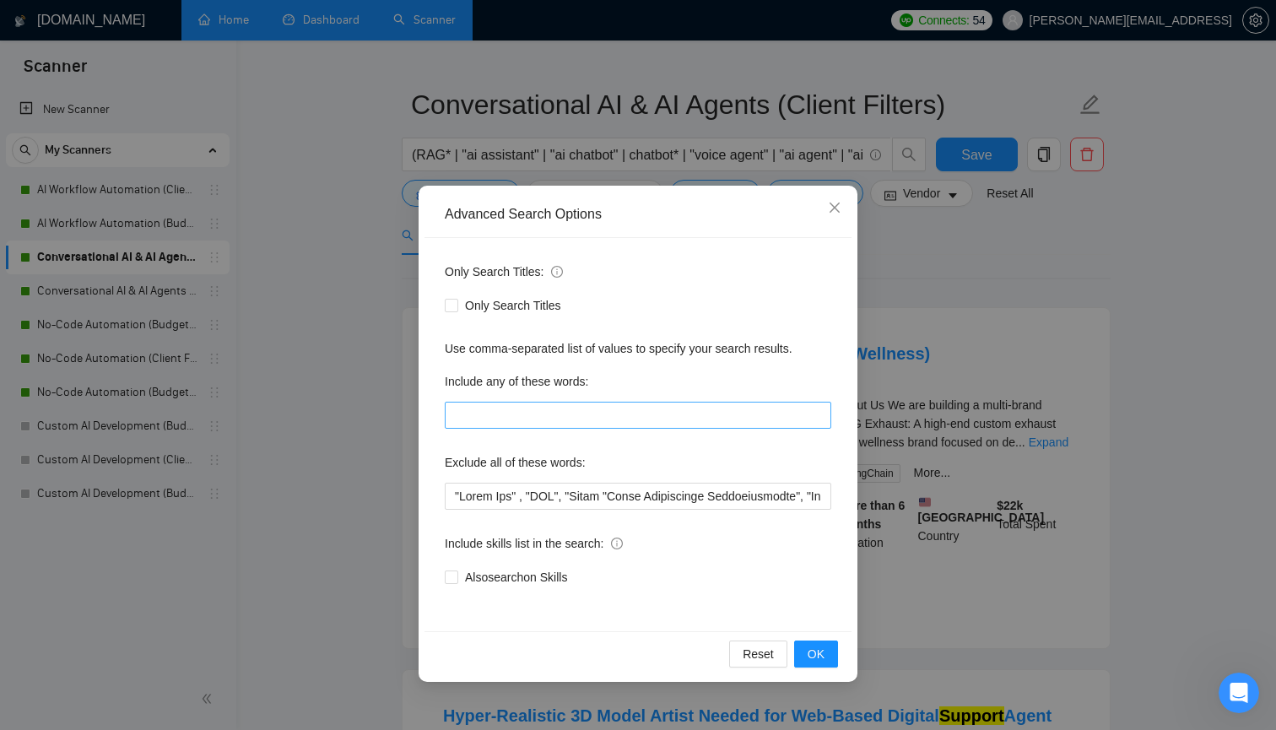
scroll to position [40, 0]
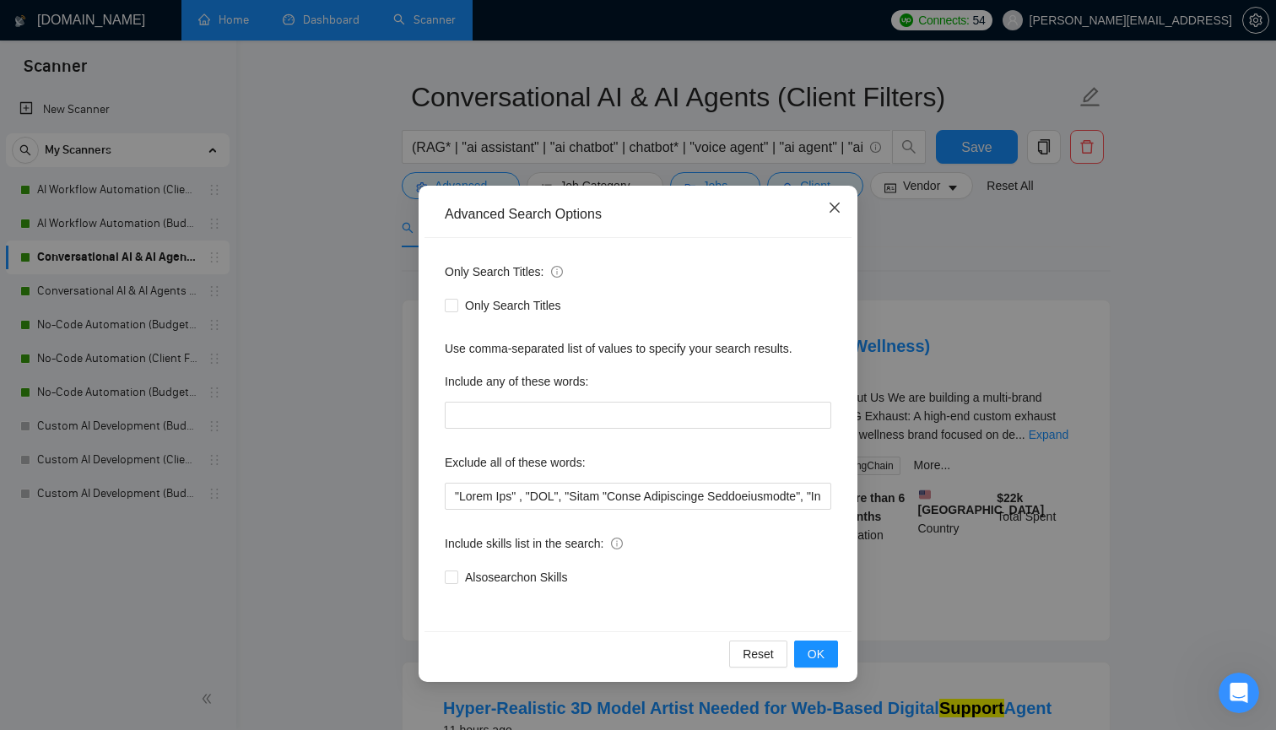
click at [836, 209] on icon "close" at bounding box center [835, 208] width 10 height 10
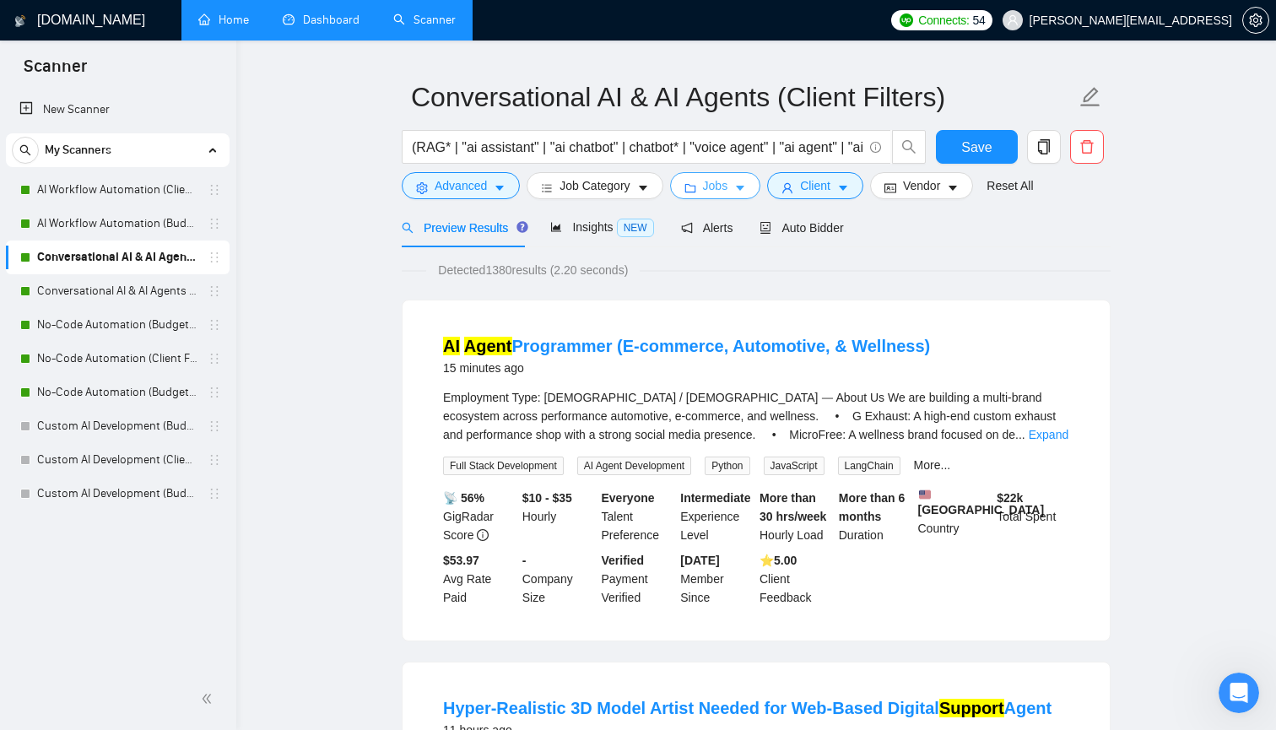
click at [713, 187] on span "Jobs" at bounding box center [715, 185] width 25 height 19
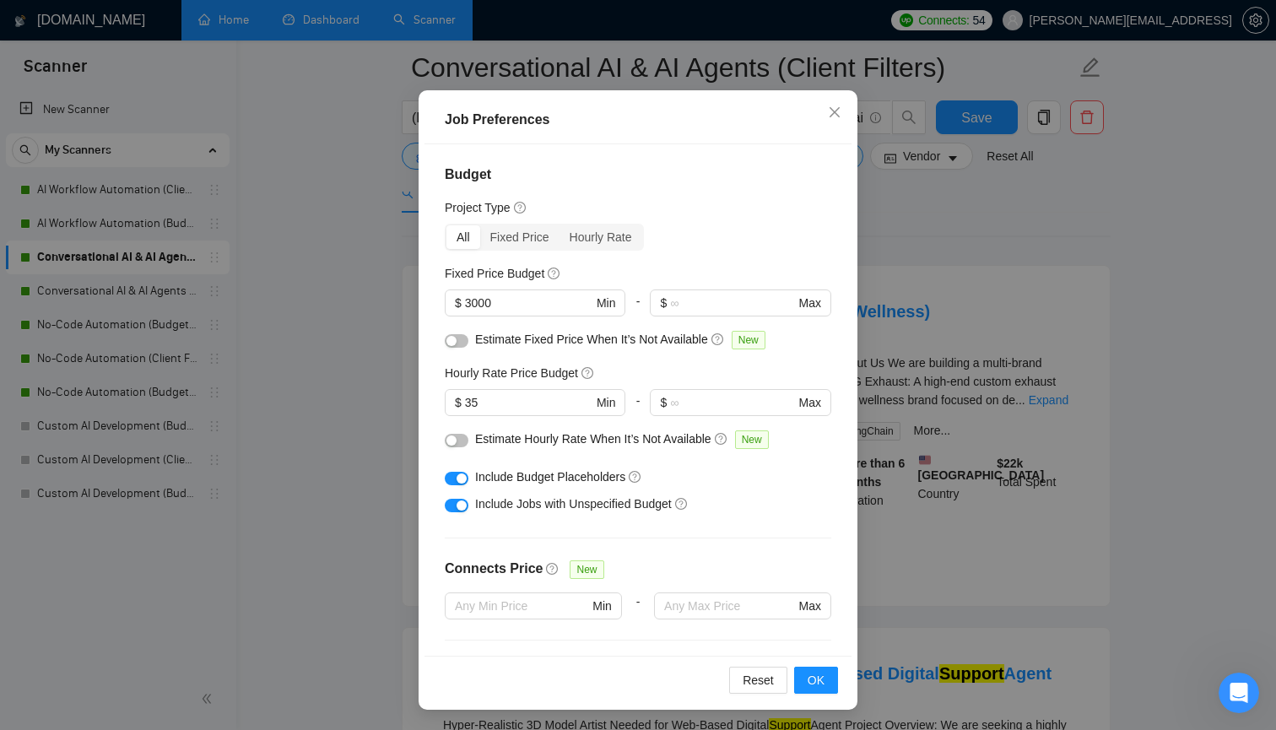
scroll to position [100, 0]
click at [526, 241] on div "Fixed Price" at bounding box center [519, 237] width 79 height 24
click at [480, 225] on input "Fixed Price" at bounding box center [480, 225] width 0 height 0
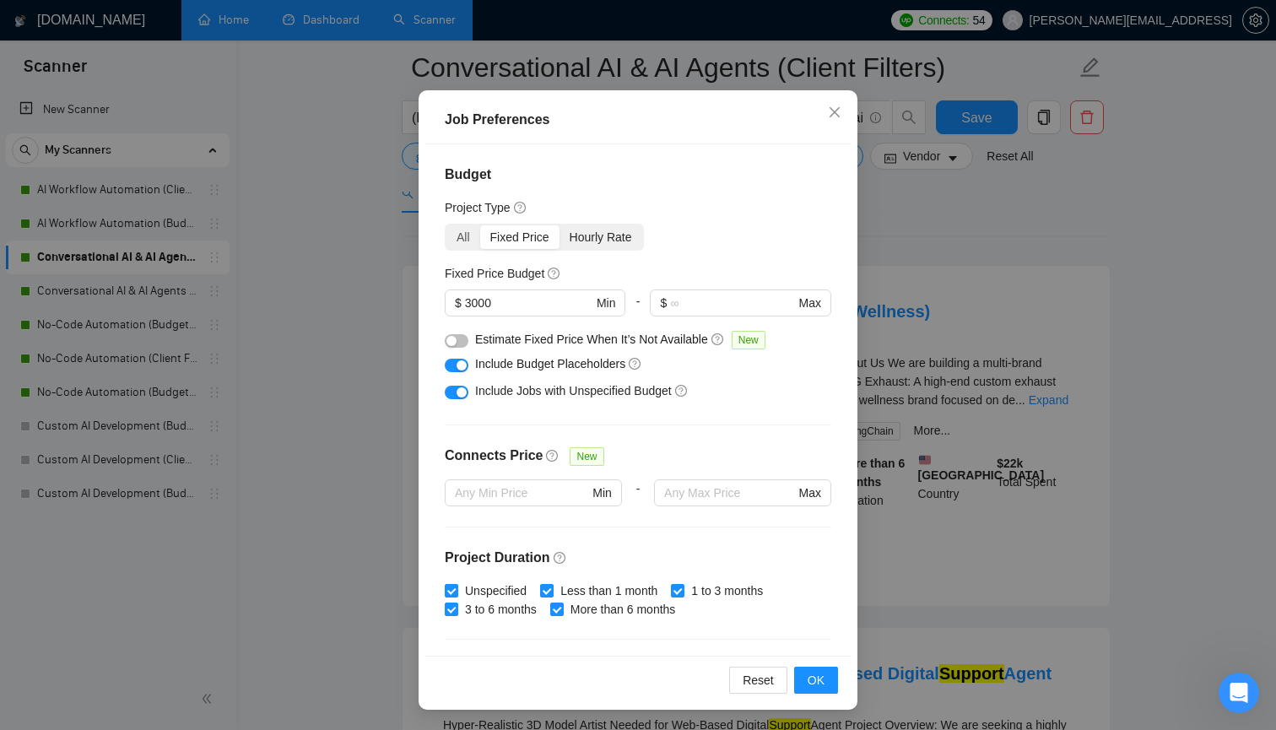
click at [580, 236] on div "Hourly Rate" at bounding box center [601, 237] width 83 height 24
click at [560, 225] on input "Hourly Rate" at bounding box center [560, 225] width 0 height 0
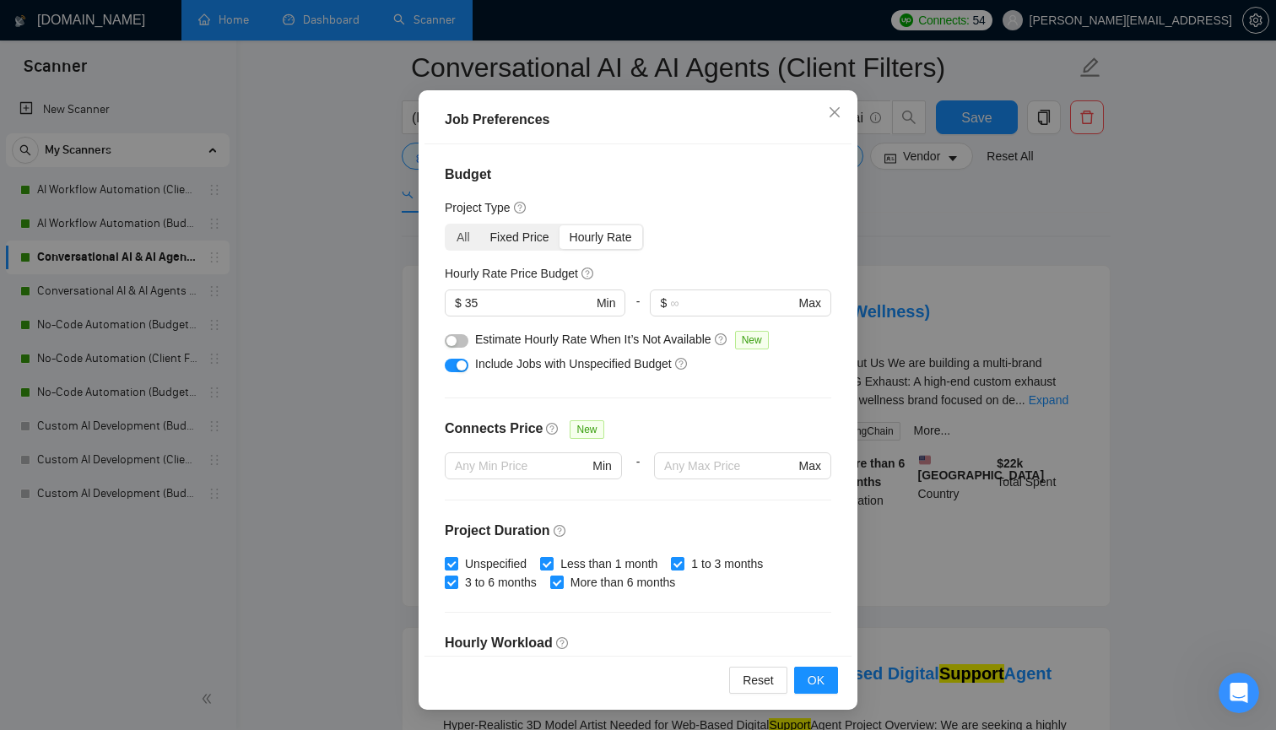
click at [538, 234] on div "Fixed Price" at bounding box center [519, 237] width 79 height 24
click at [480, 225] on input "Fixed Price" at bounding box center [480, 225] width 0 height 0
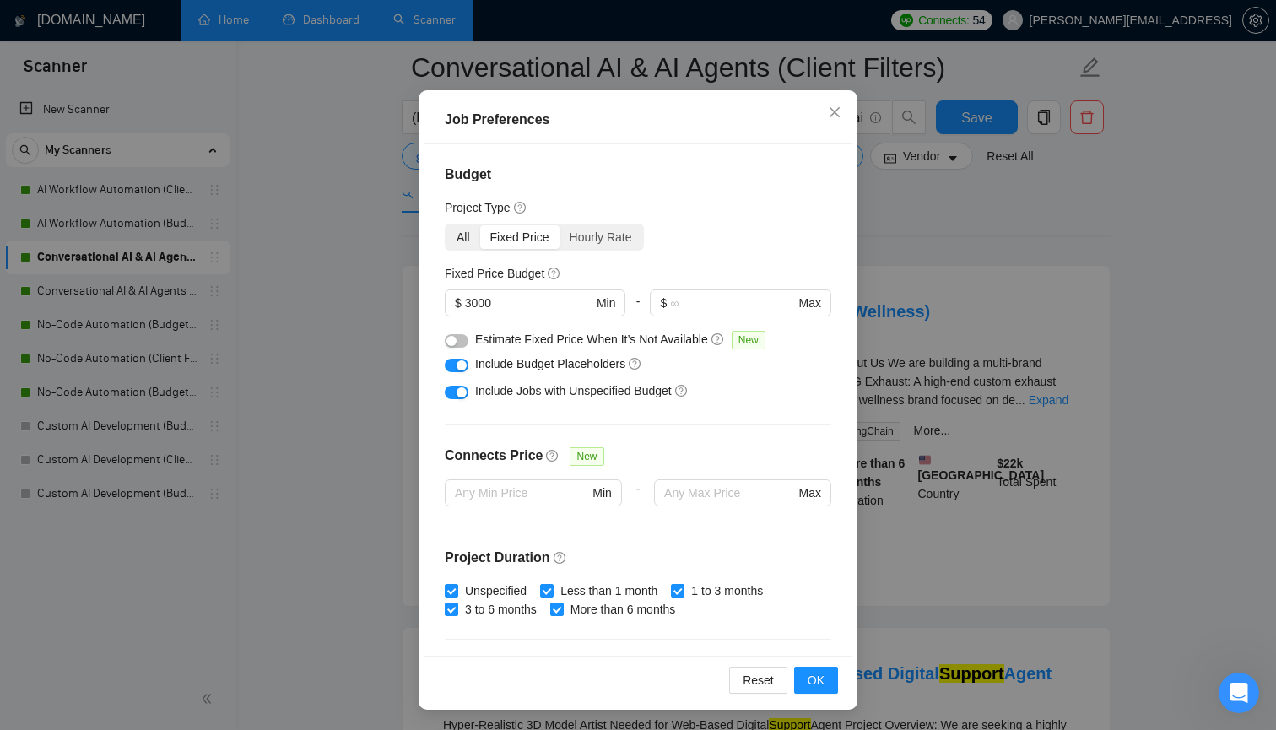
click at [475, 230] on div "All" at bounding box center [464, 237] width 34 height 24
click at [447, 225] on input "All" at bounding box center [447, 225] width 0 height 0
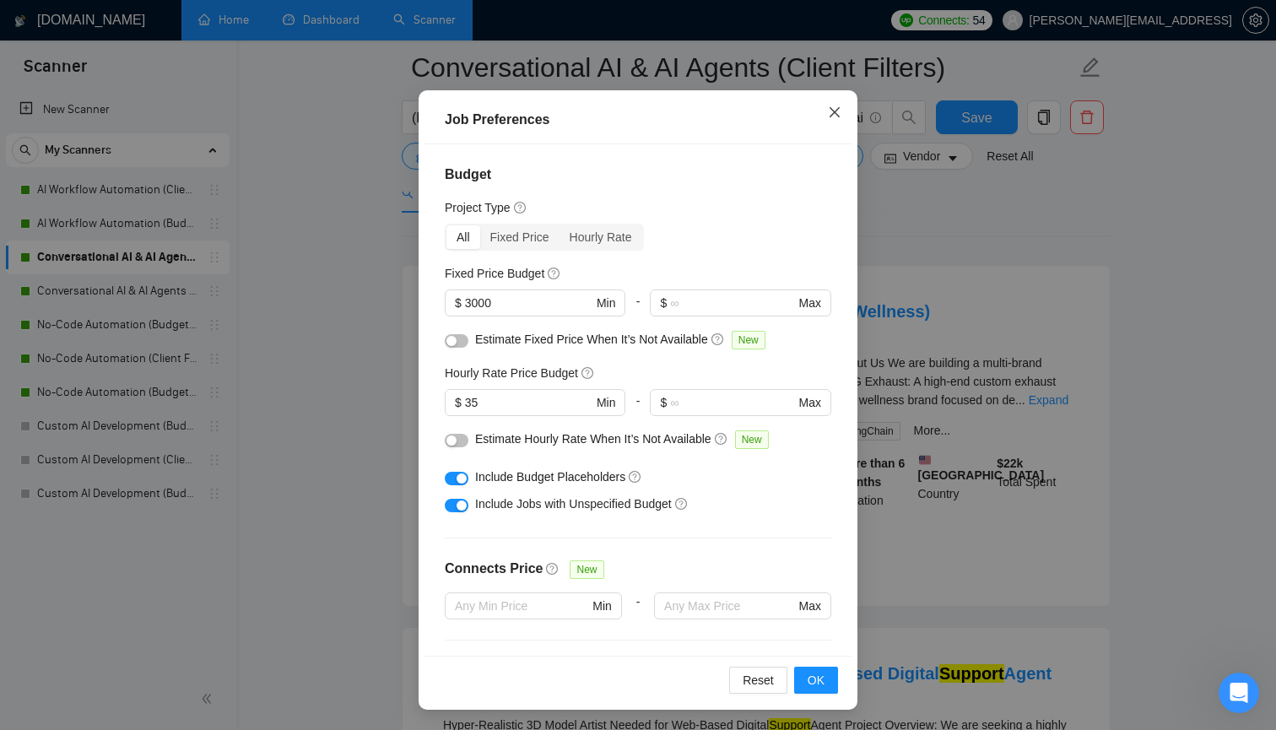
click at [832, 116] on icon "close" at bounding box center [835, 113] width 14 height 14
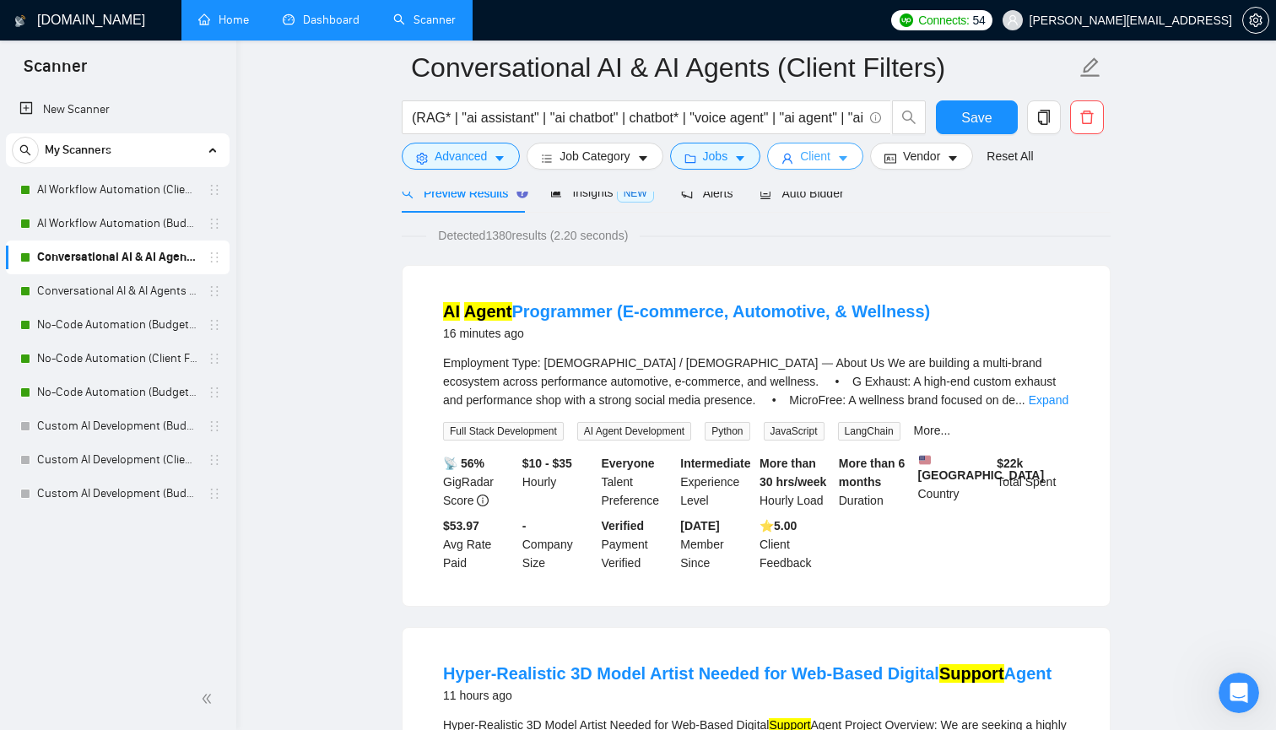
scroll to position [0, 0]
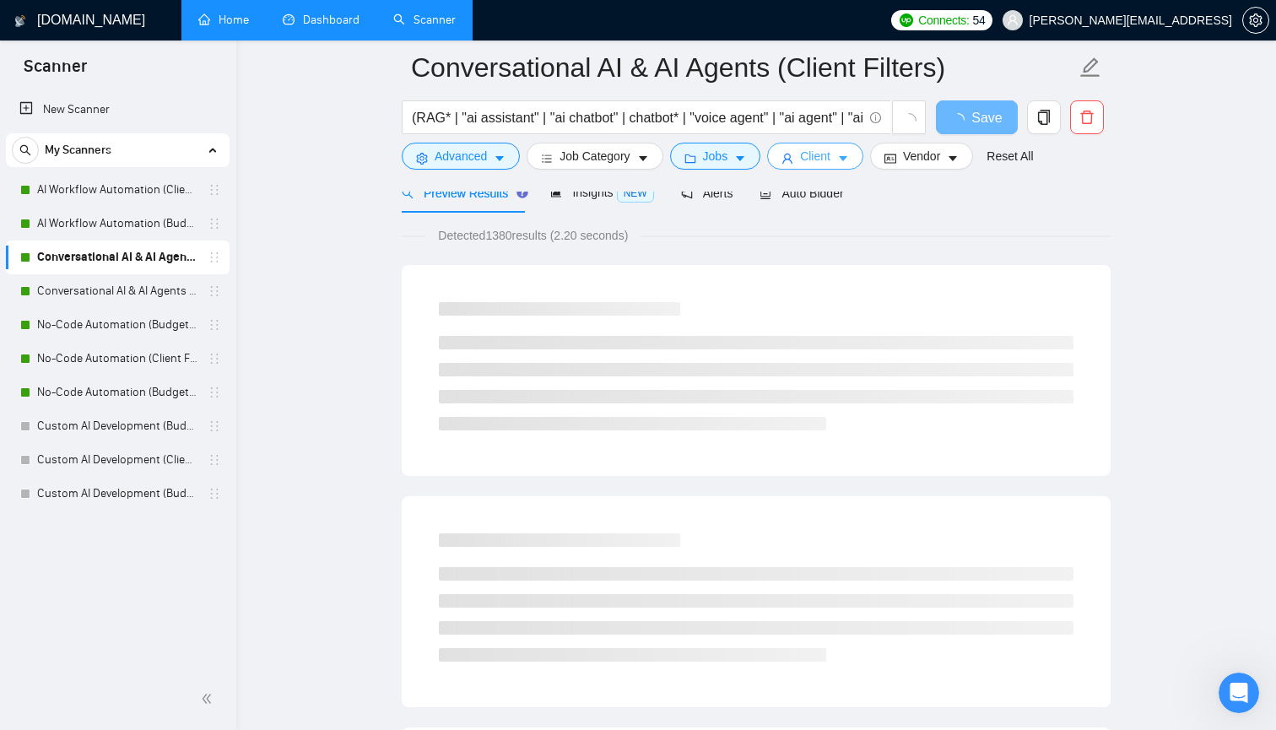
click at [824, 157] on span "Client" at bounding box center [815, 156] width 30 height 19
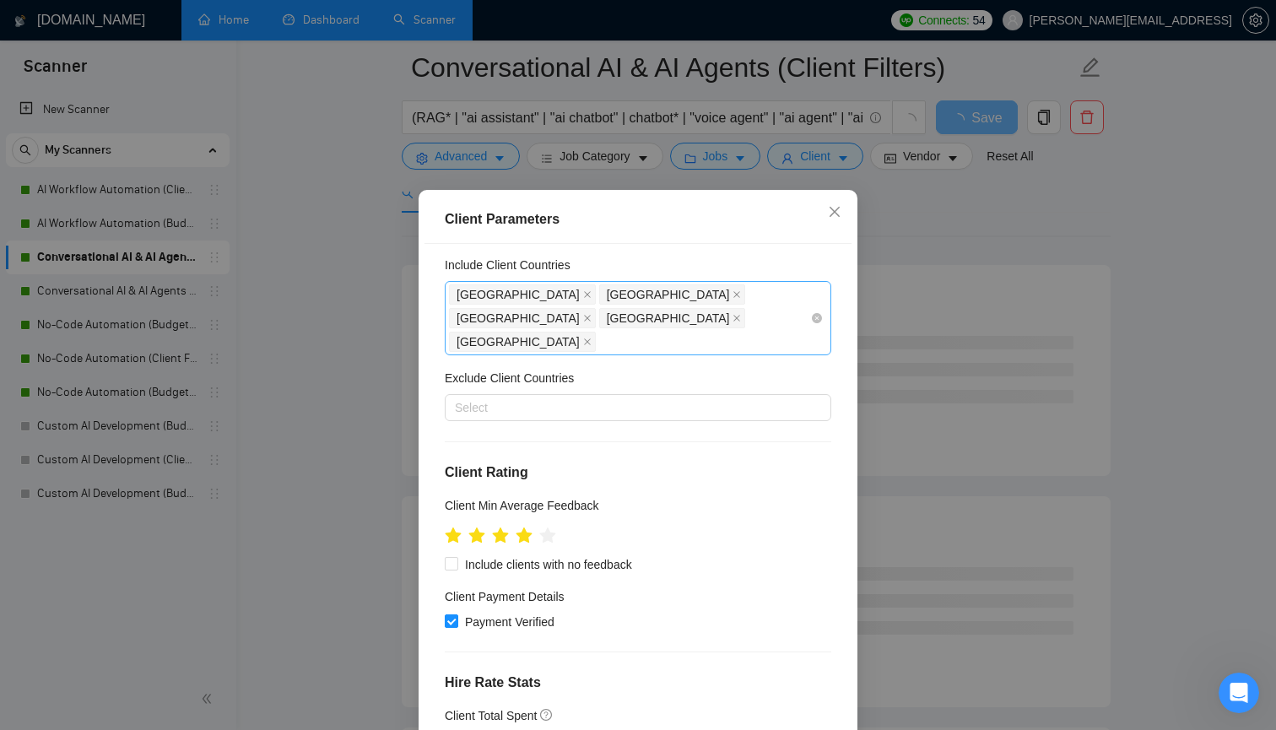
scroll to position [38, 0]
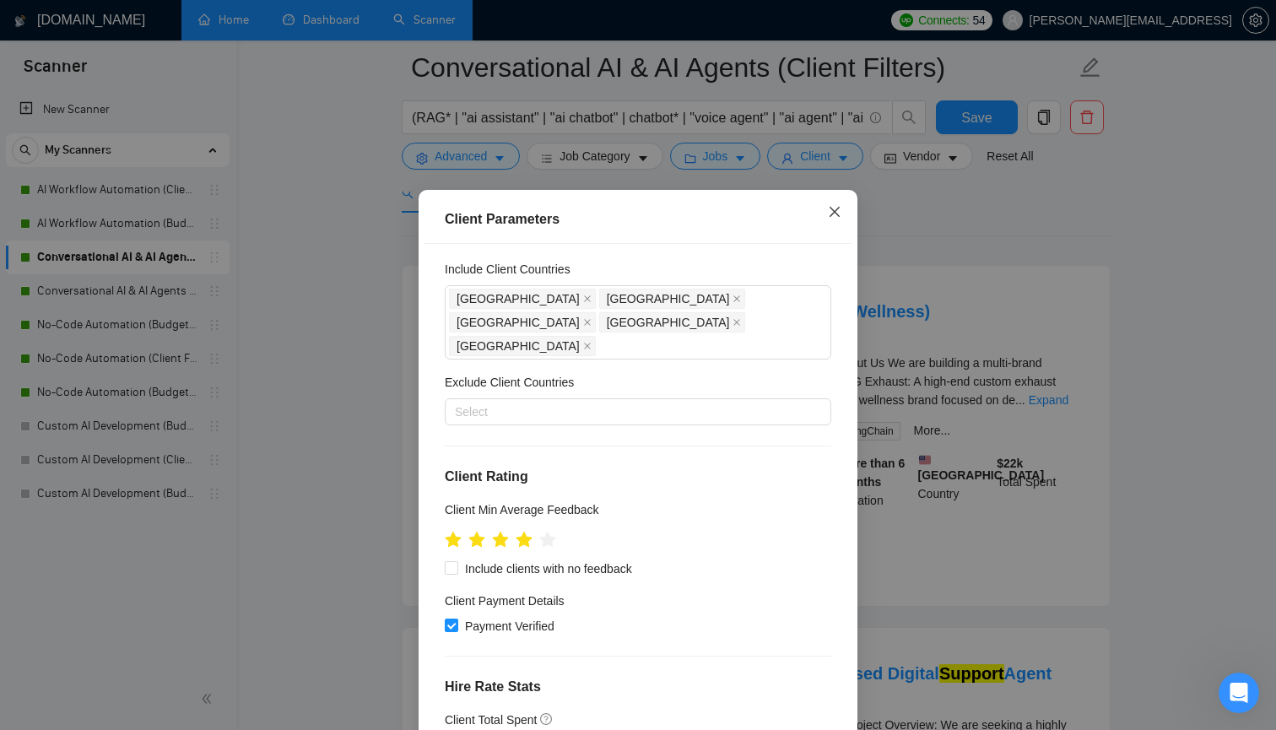
click at [832, 215] on icon "close" at bounding box center [835, 212] width 14 height 14
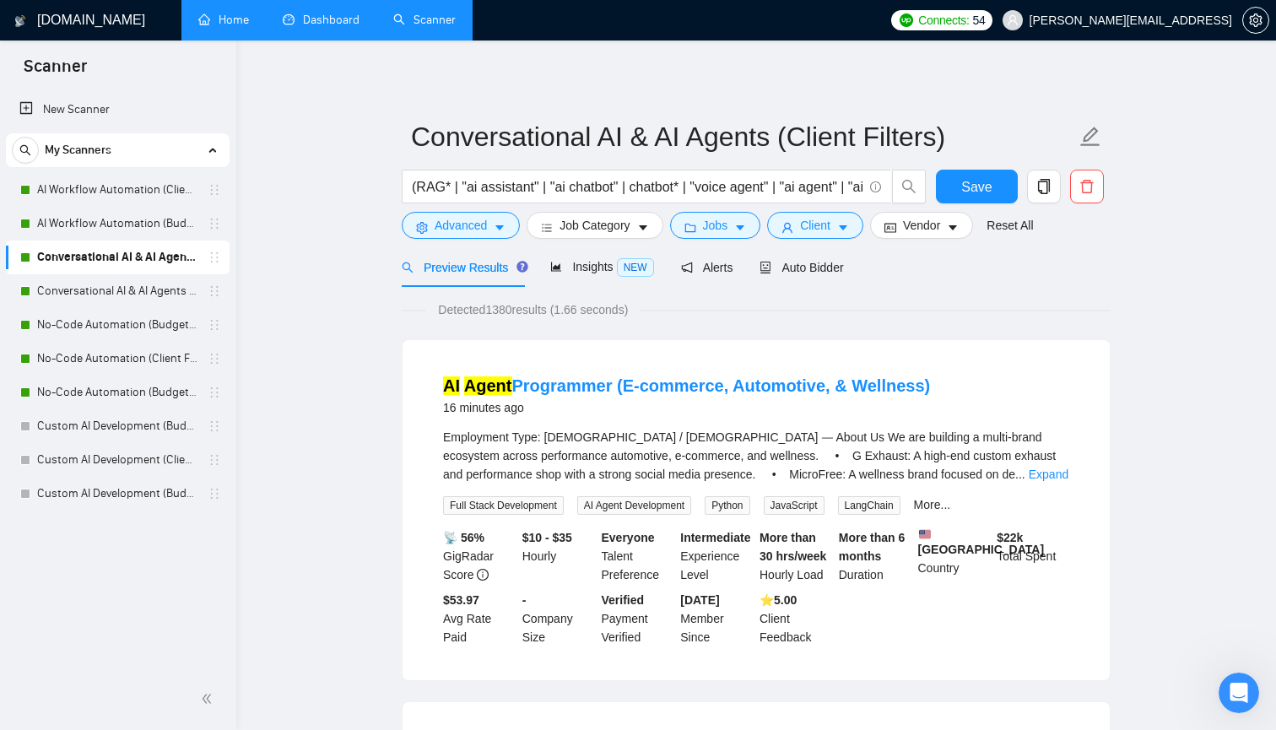
scroll to position [0, 0]
click at [321, 16] on link "Dashboard" at bounding box center [321, 20] width 77 height 14
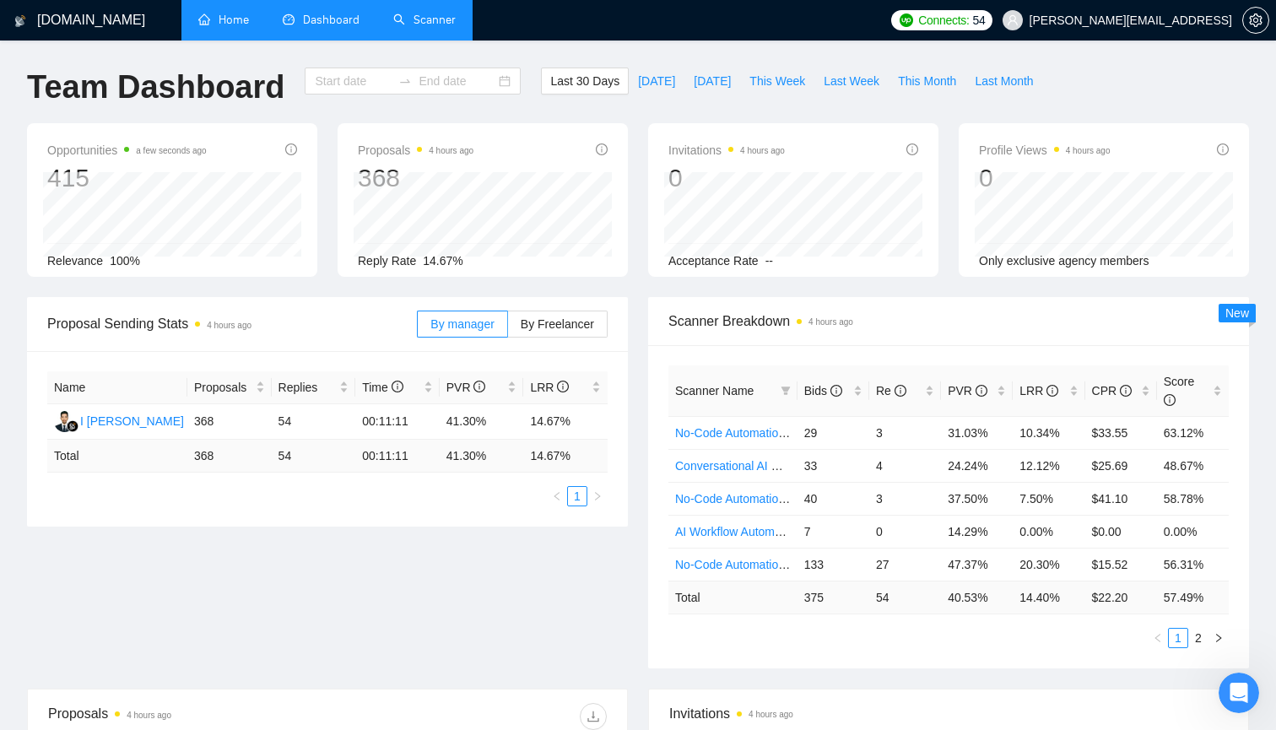
type input "[DATE]"
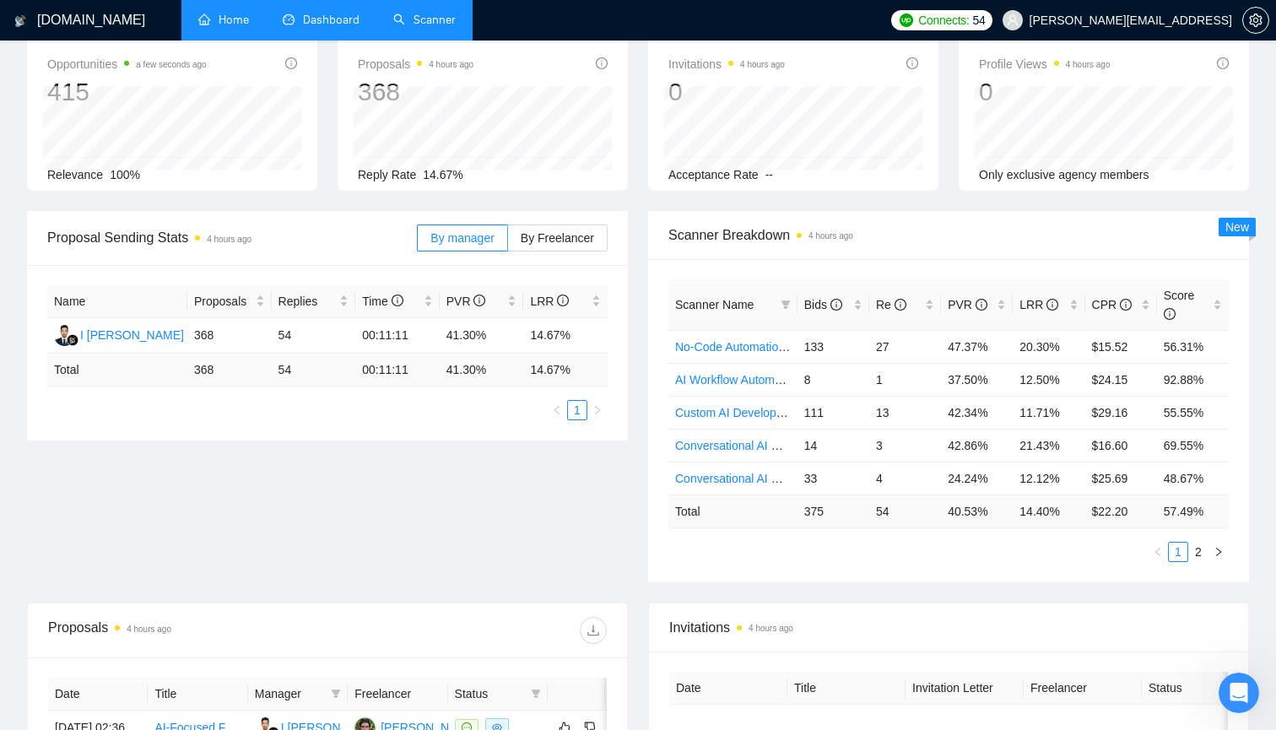
scroll to position [95, 0]
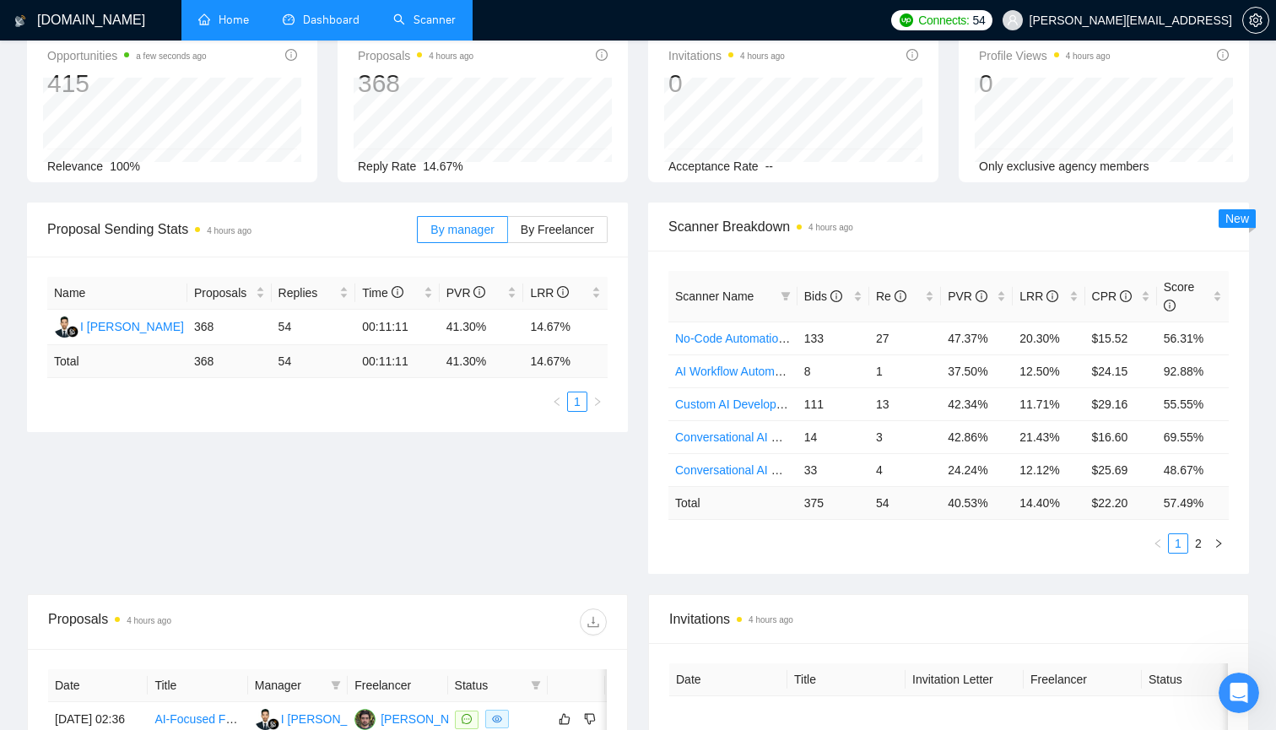
click at [958, 220] on span "Scanner Breakdown 4 hours ago" at bounding box center [949, 226] width 561 height 21
click at [840, 299] on icon "info-circle" at bounding box center [837, 296] width 12 height 12
click at [1047, 225] on span "Scanner Breakdown 4 hours ago" at bounding box center [949, 226] width 561 height 21
click at [1000, 235] on span "Scanner Breakdown 4 hours ago" at bounding box center [949, 226] width 561 height 21
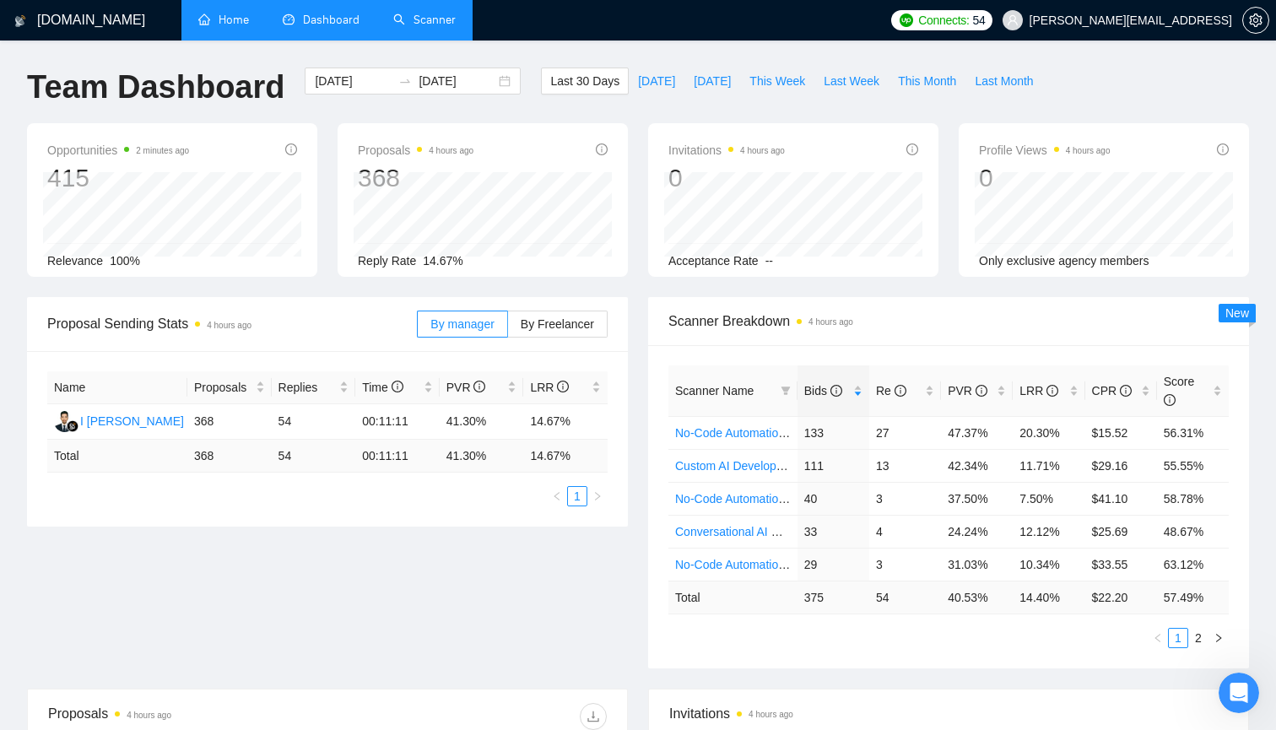
scroll to position [0, 0]
click at [430, 27] on link "Scanner" at bounding box center [424, 20] width 62 height 14
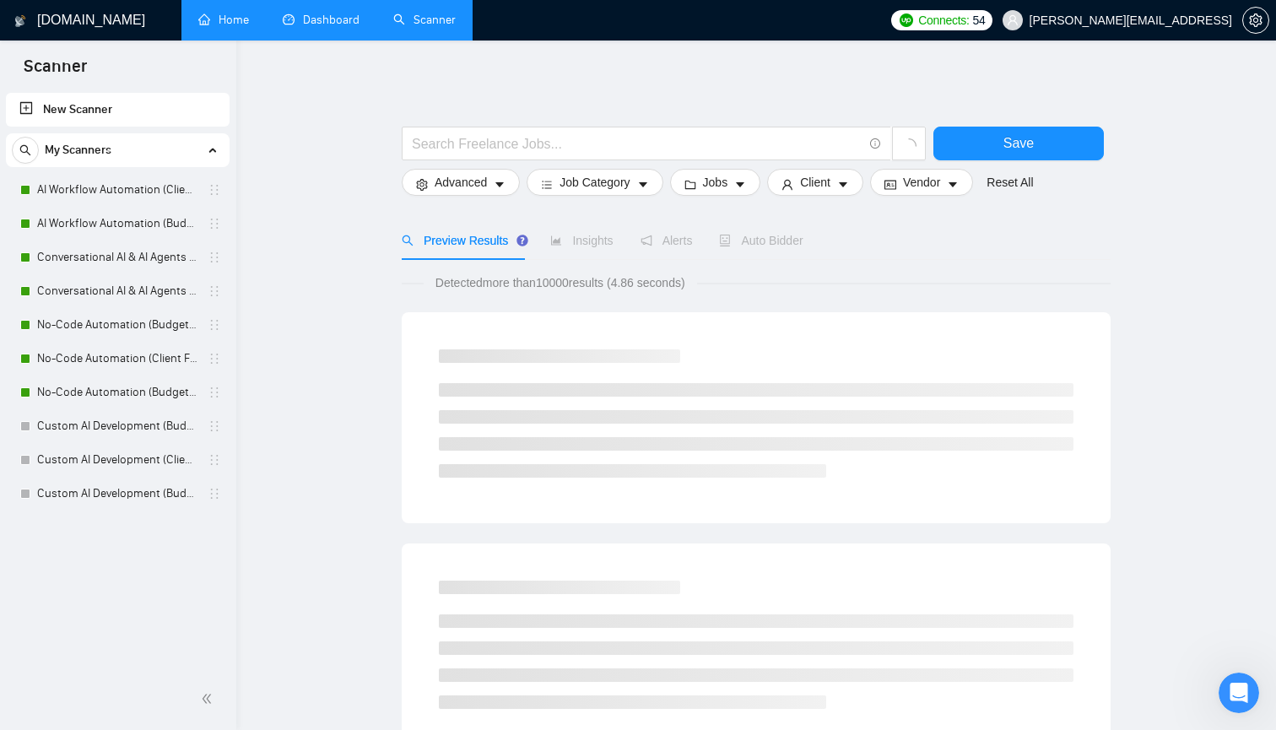
click at [230, 25] on link "Home" at bounding box center [223, 20] width 51 height 14
